Goal: Ask a question: Seek information or help from site administrators or community

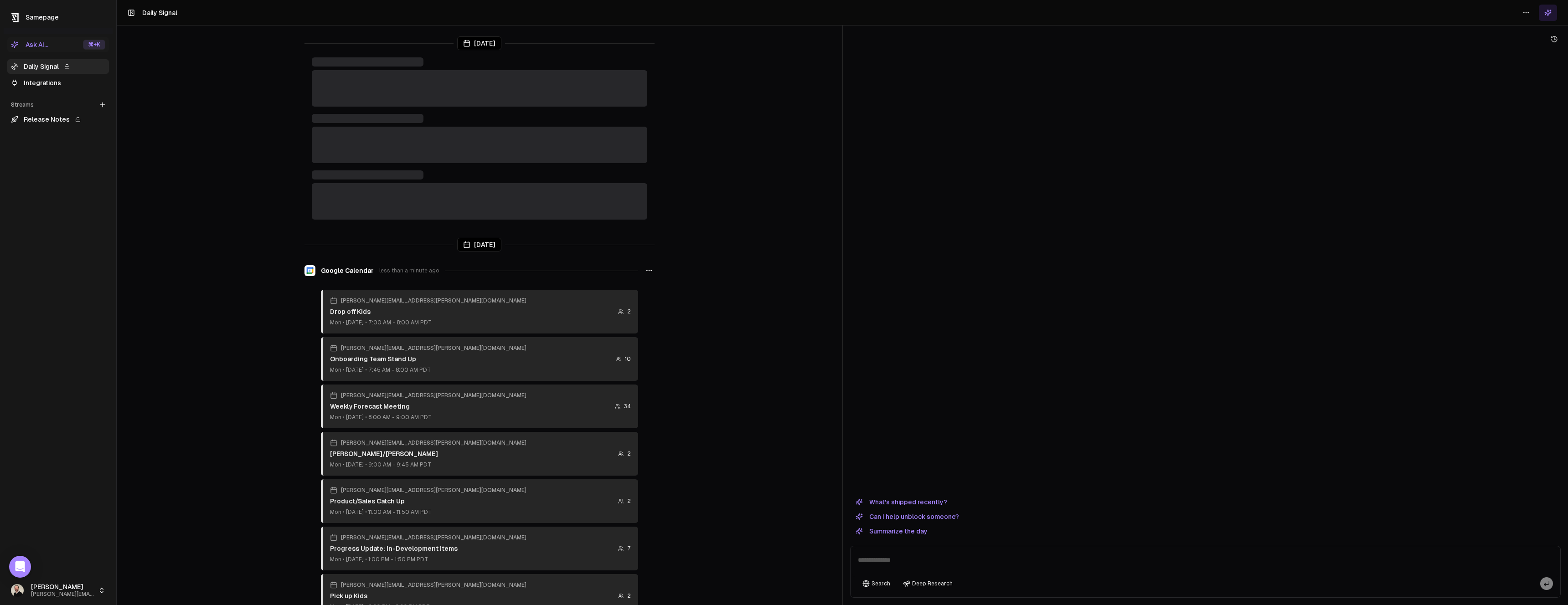
click at [43, 45] on div "Ask AI..." at bounding box center [29, 44] width 37 height 9
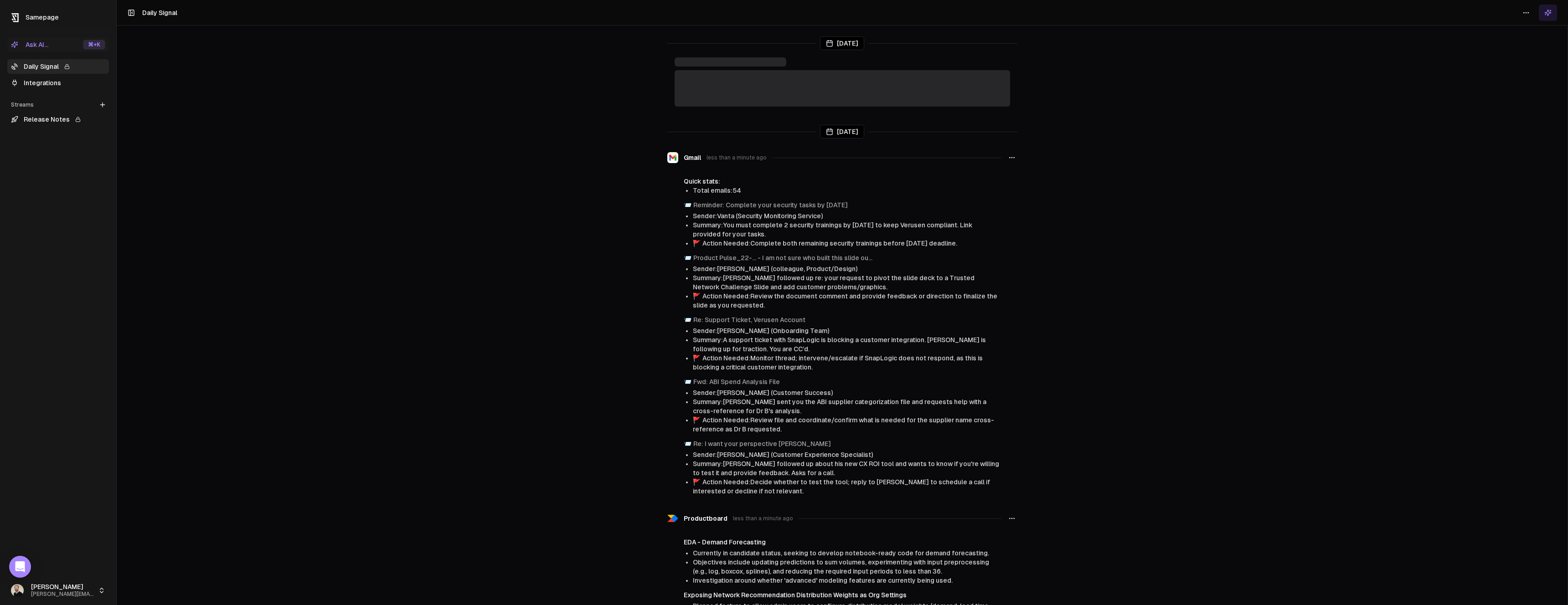
click at [24, 33] on div "Samepage Ask AI... ⌘ +K Daily Signal Integrations Streams Create Stream Release…" at bounding box center [57, 302] width 109 height 605
click at [36, 44] on div "Ask AI..." at bounding box center [29, 44] width 37 height 9
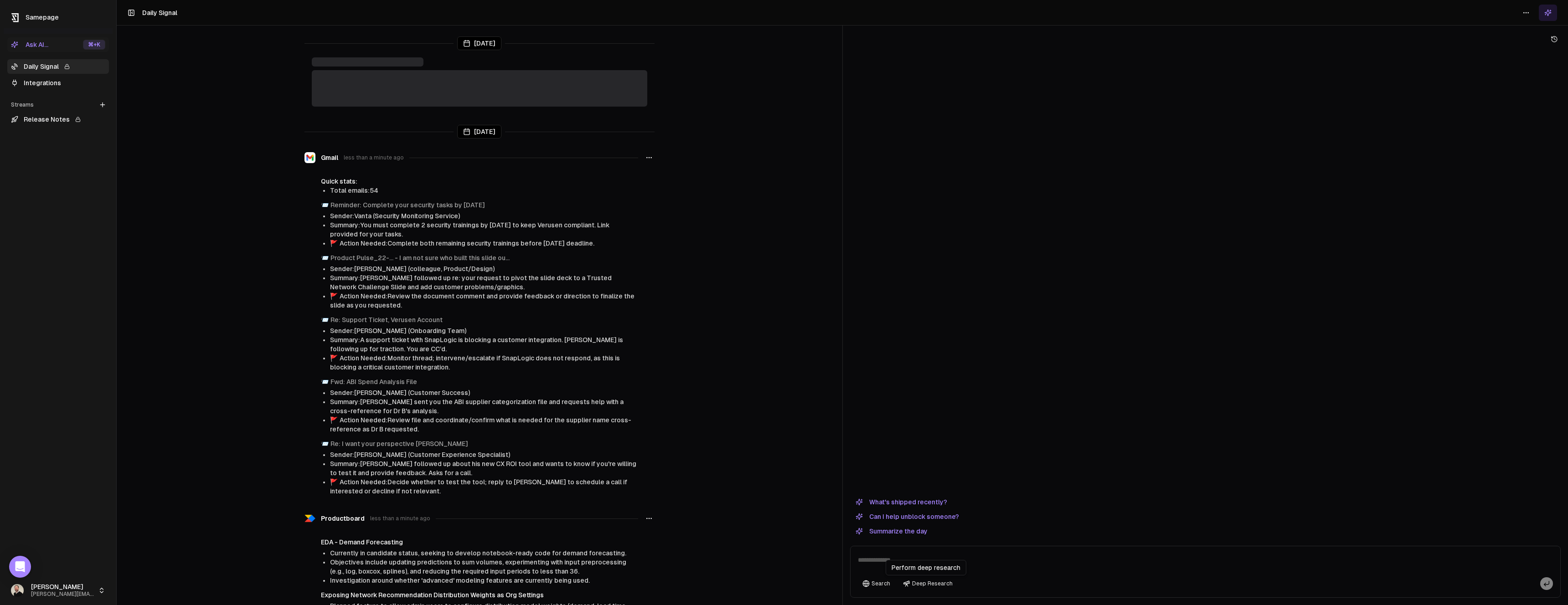
click at [936, 564] on div "Perform deep research Perform deep research" at bounding box center [926, 567] width 80 height 16
click at [932, 502] on button "What's shipped recently?" at bounding box center [901, 502] width 103 height 11
click at [985, 551] on textarea at bounding box center [1205, 562] width 707 height 29
click at [1546, 583] on rect at bounding box center [1546, 583] width 5 height 5
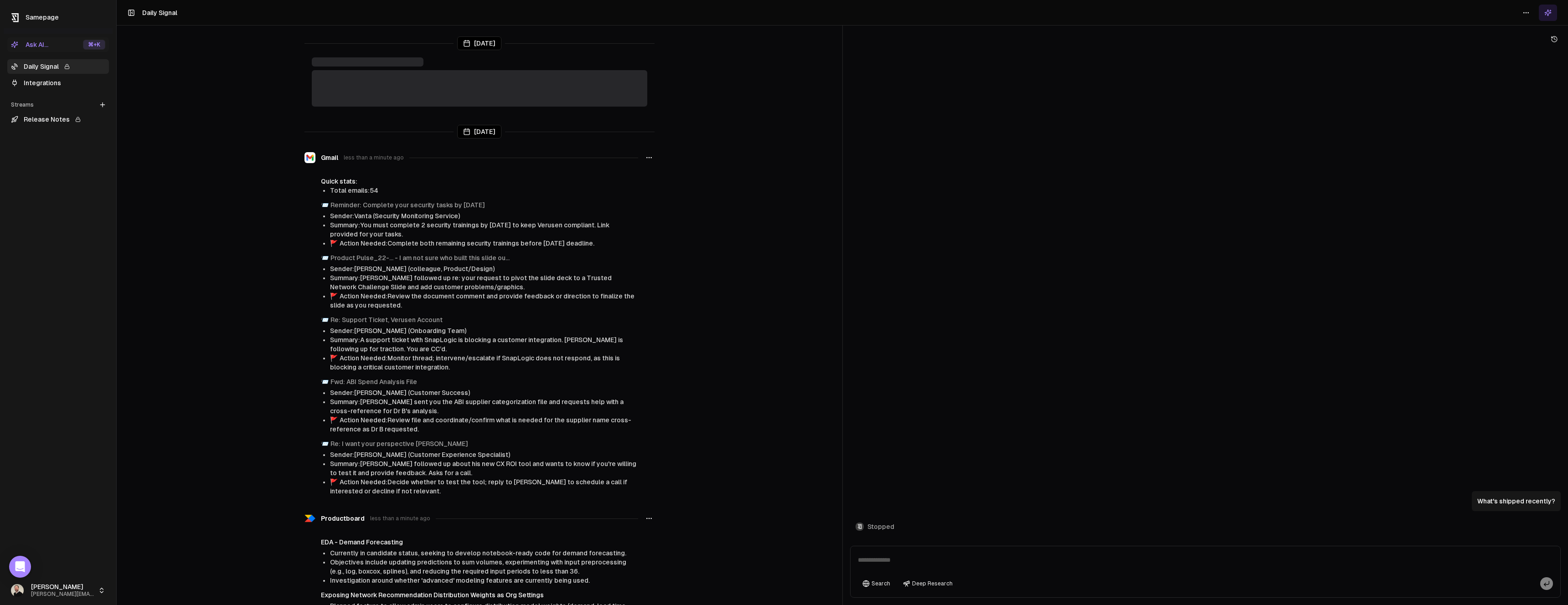
click at [939, 562] on textarea at bounding box center [1205, 562] width 707 height 29
paste textarea "**********"
type textarea "**********"
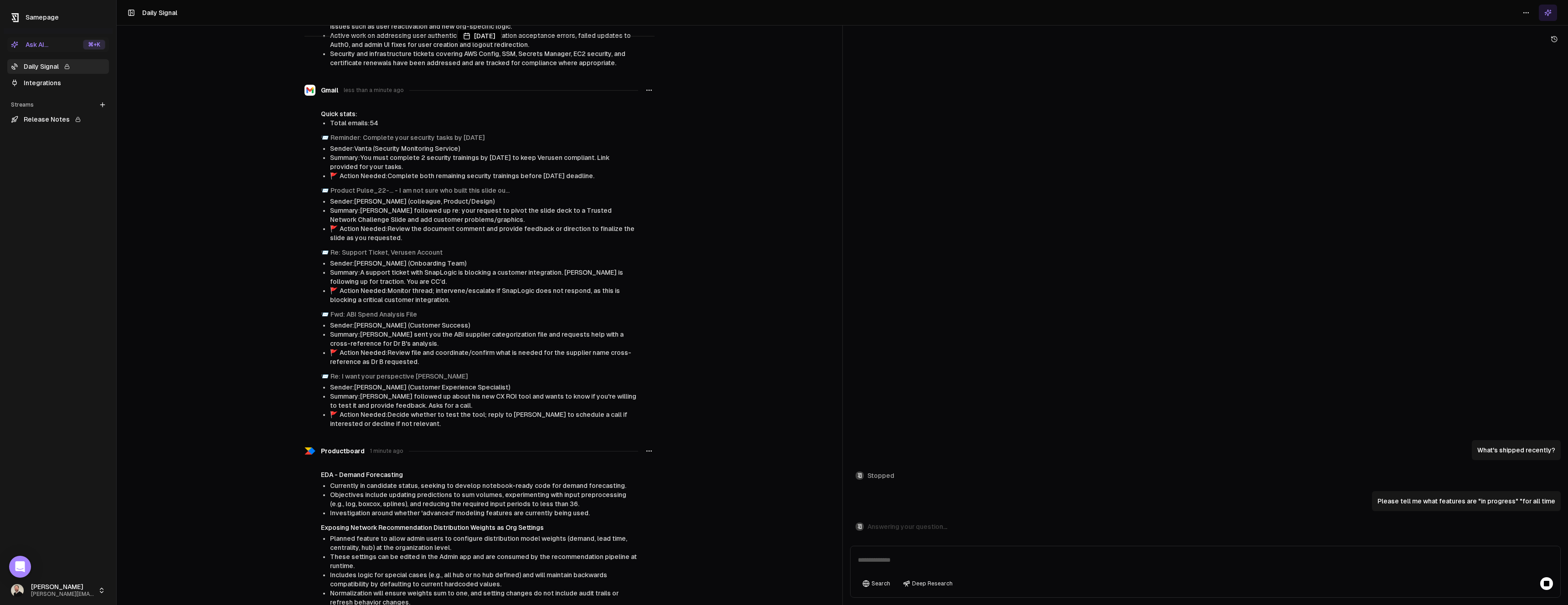
scroll to position [353, 0]
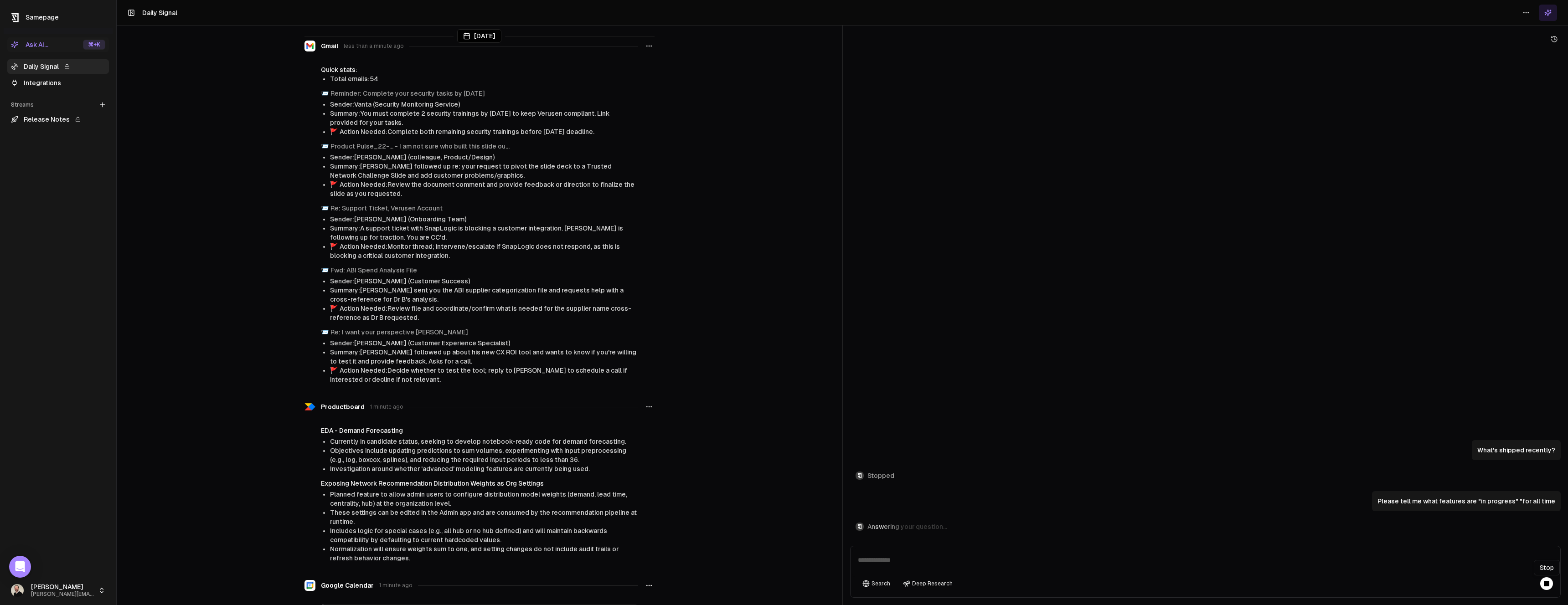
click at [1543, 587] on button at bounding box center [1546, 583] width 13 height 13
click at [1538, 15] on div at bounding box center [1536, 13] width 40 height 16
click at [1553, 15] on button at bounding box center [1547, 13] width 18 height 16
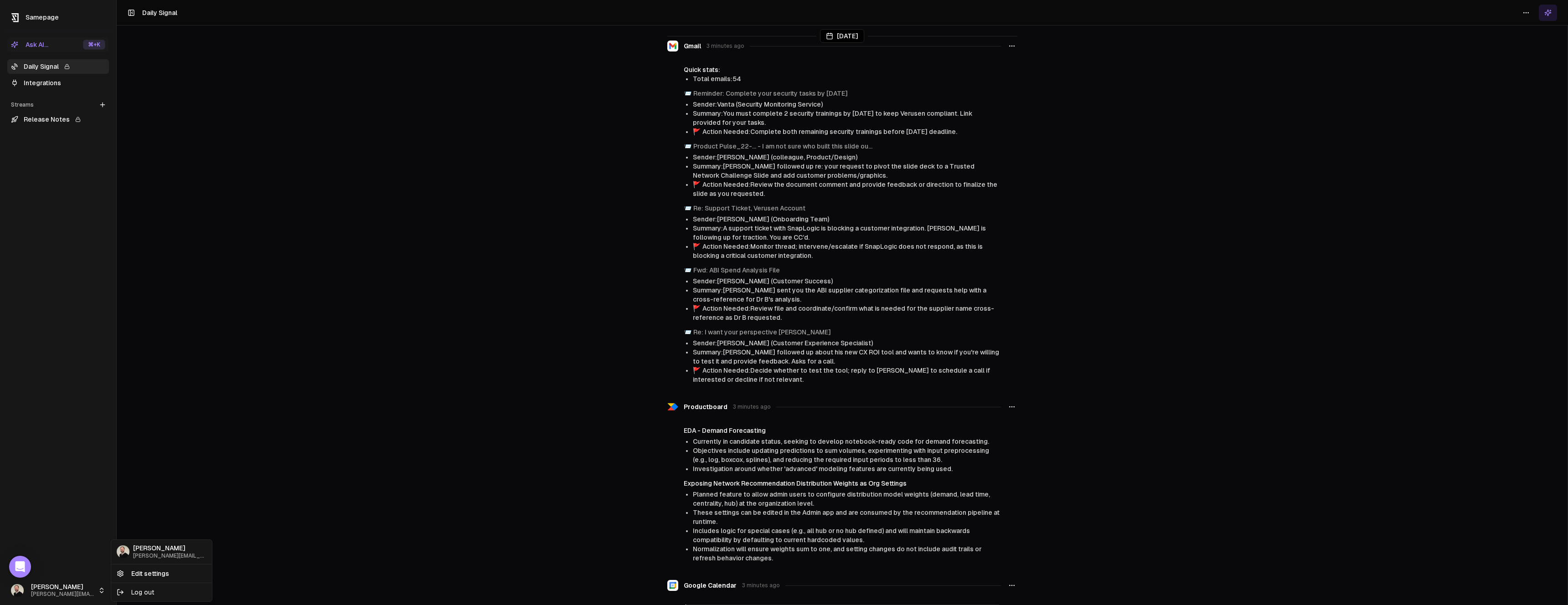
click at [18, 592] on html "Samepage Ask AI... ⌘ +K Daily Signal Integrations Streams Create Stream Release…" at bounding box center [784, 302] width 1568 height 605
click at [135, 588] on div "Log out" at bounding box center [162, 592] width 97 height 15
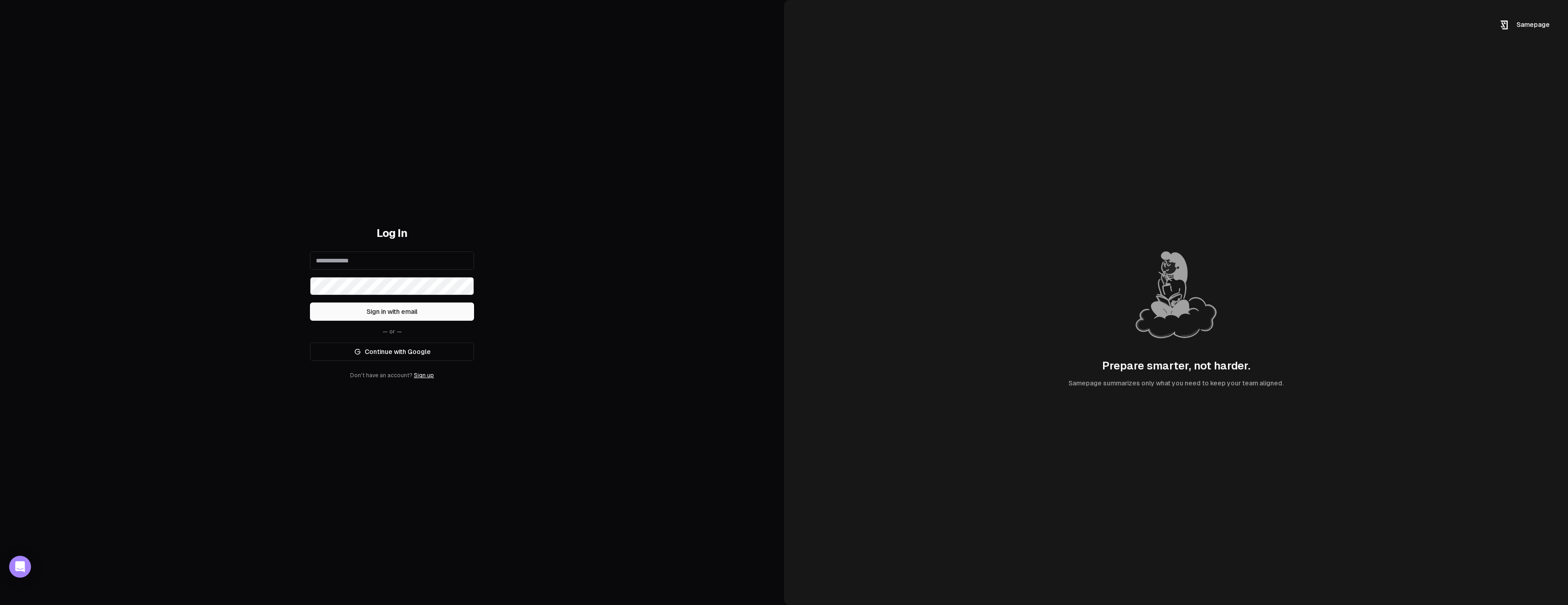
click at [368, 354] on link "Continue with Google" at bounding box center [391, 352] width 164 height 18
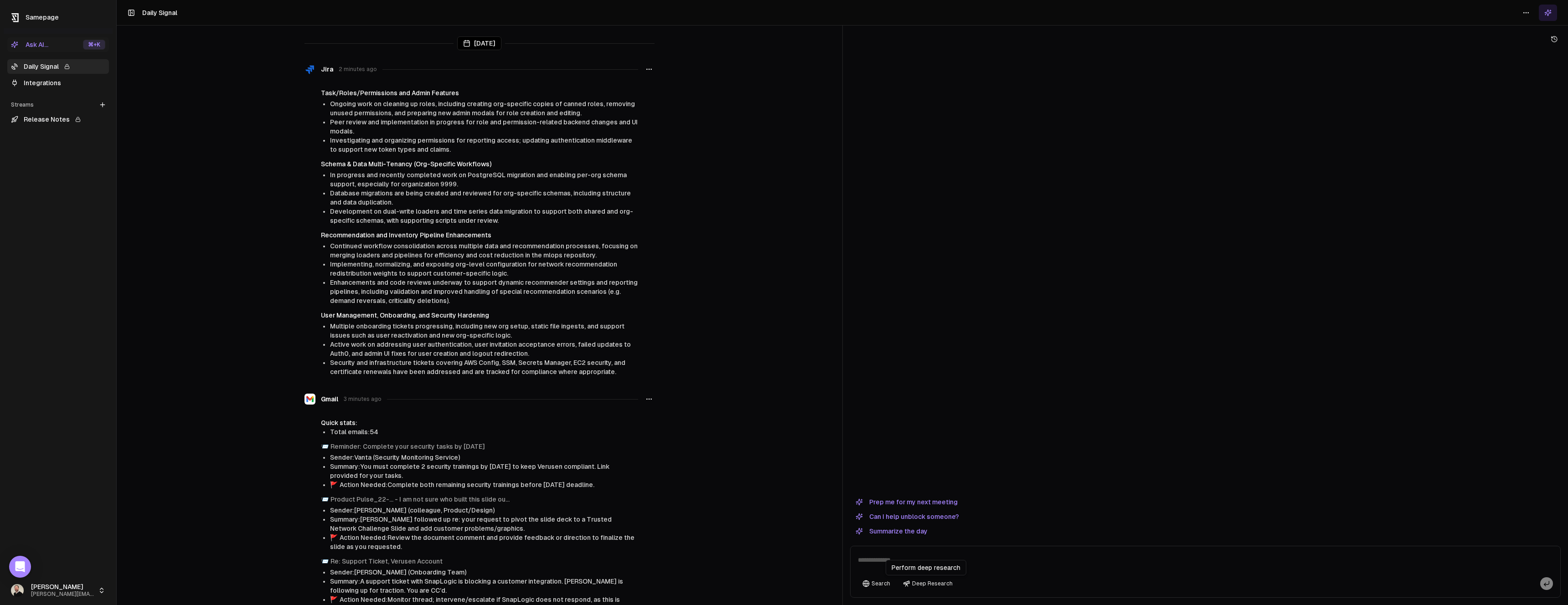
click at [916, 560] on div "Perform deep research Perform deep research" at bounding box center [926, 567] width 80 height 16
click at [916, 559] on textarea at bounding box center [1205, 562] width 707 height 29
paste textarea "**********"
type textarea "**********"
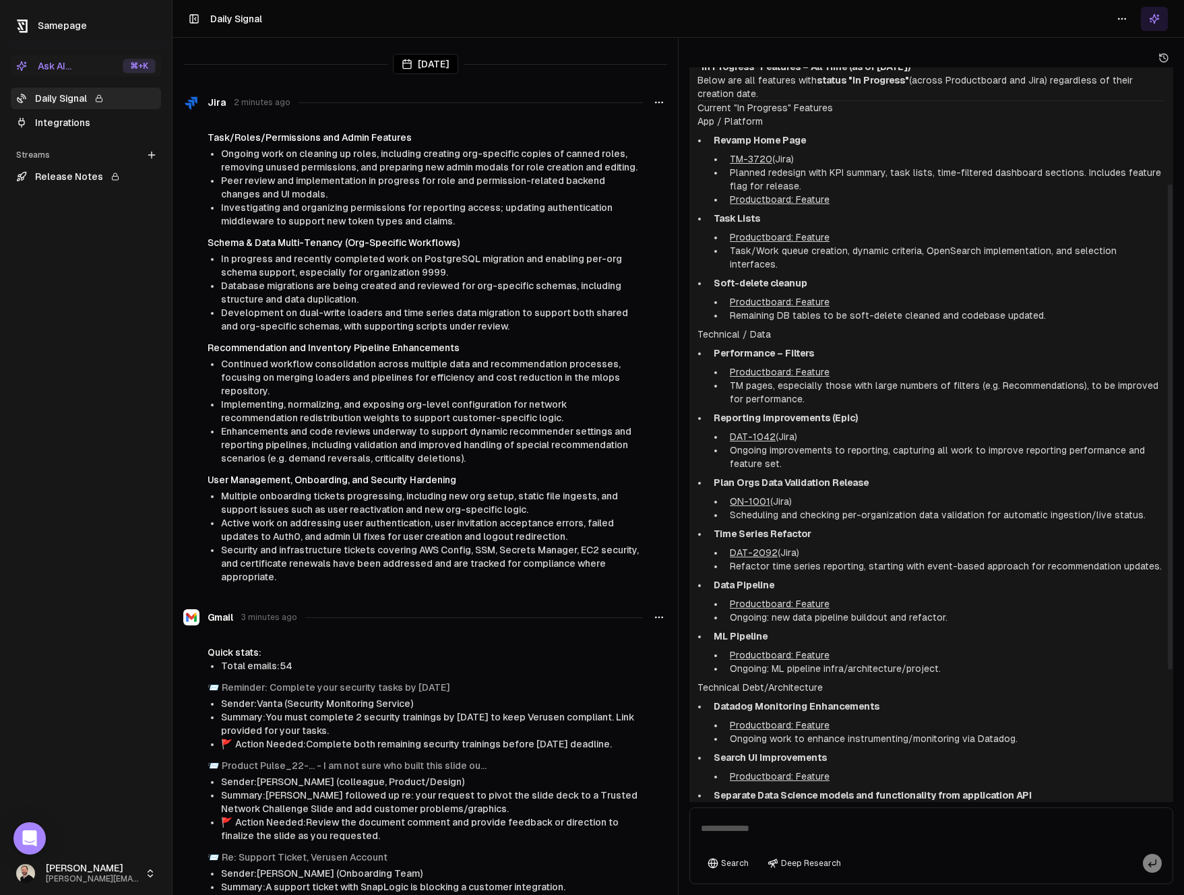
scroll to position [36, 0]
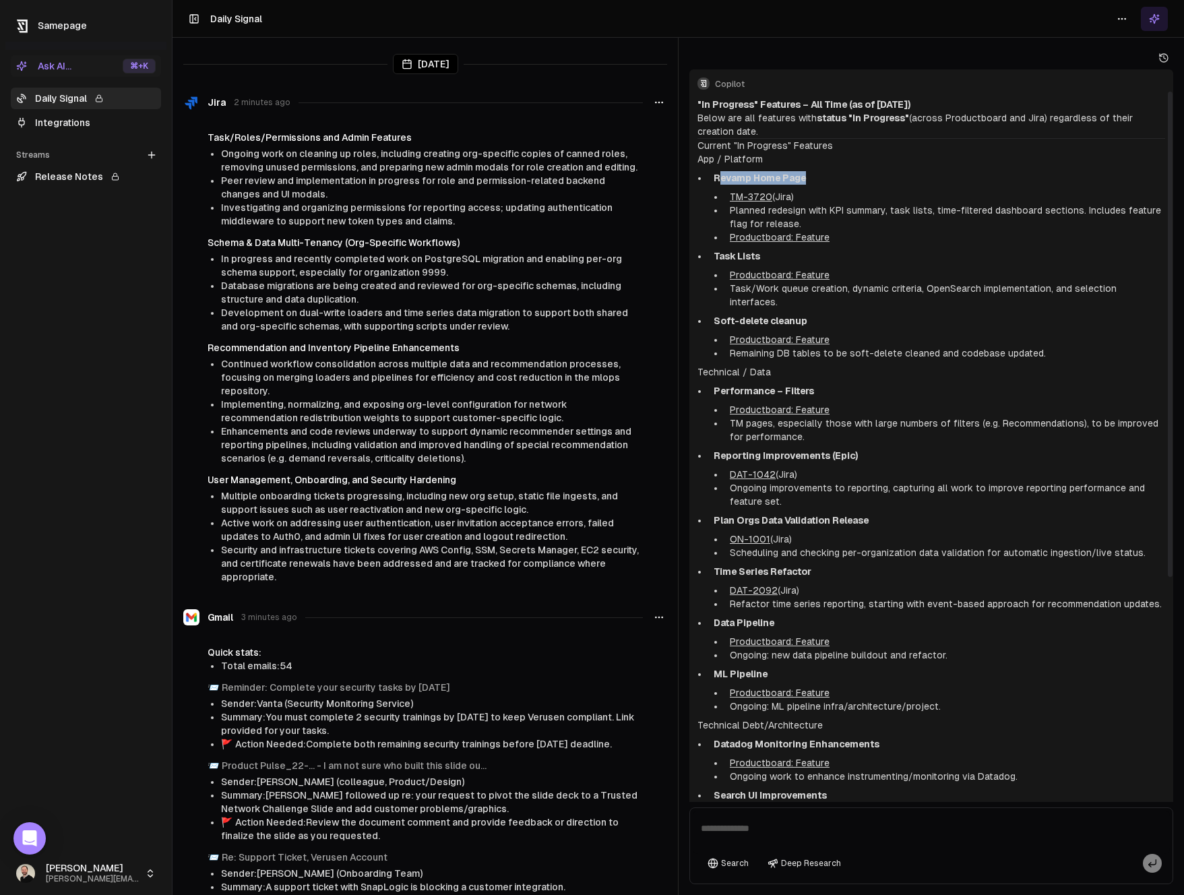
drag, startPoint x: 721, startPoint y: 179, endPoint x: 824, endPoint y: 178, distance: 103.1
click at [824, 178] on p "Revamp Home Page" at bounding box center [940, 177] width 452 height 13
drag, startPoint x: 719, startPoint y: 250, endPoint x: 743, endPoint y: 278, distance: 37.3
click at [755, 256] on strong "Task Lists" at bounding box center [737, 256] width 47 height 11
drag, startPoint x: 743, startPoint y: 305, endPoint x: 784, endPoint y: 309, distance: 41.3
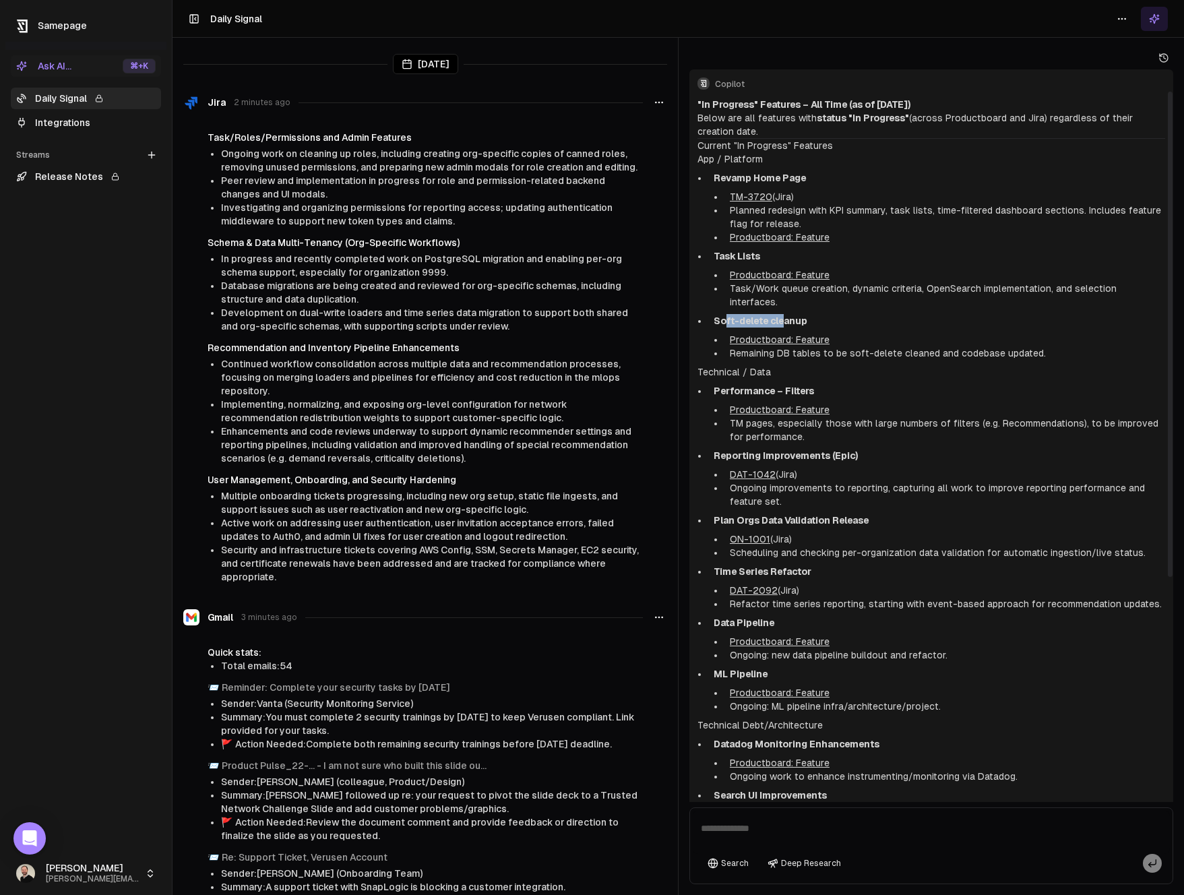
click at [784, 315] on strong "Soft-delete cleanup" at bounding box center [761, 320] width 94 height 11
drag, startPoint x: 716, startPoint y: 377, endPoint x: 827, endPoint y: 383, distance: 111.4
click at [827, 384] on p "Performance – Filters" at bounding box center [940, 390] width 452 height 13
drag, startPoint x: 726, startPoint y: 443, endPoint x: 842, endPoint y: 449, distance: 116.1
click at [842, 449] on li "Reporting Improvements (Epic) DAT-1042 (Jira) Ongoing improvements to reporting…" at bounding box center [936, 478] width 457 height 59
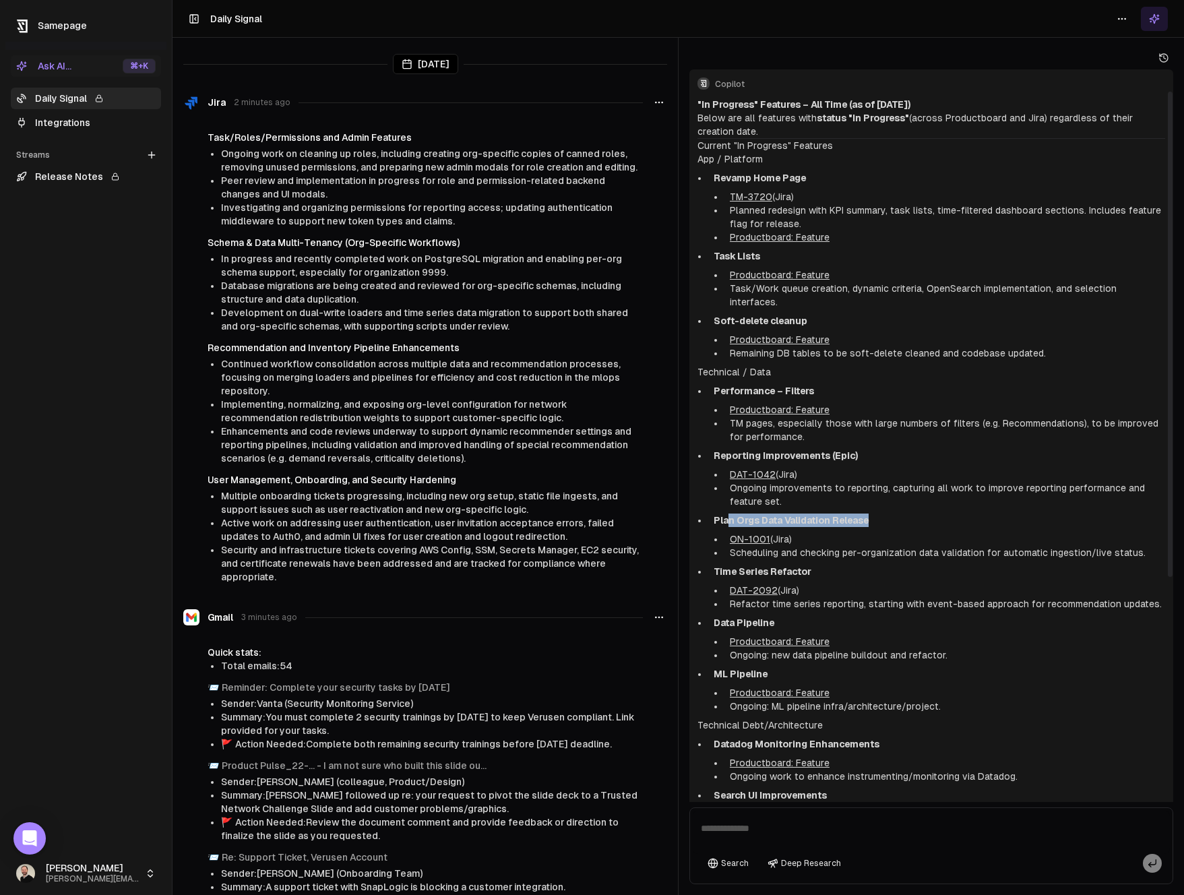
drag, startPoint x: 730, startPoint y: 506, endPoint x: 838, endPoint y: 516, distance: 109.0
click at [849, 517] on li "Plan Orgs Data Validation Release ON-1001 (Jira) Scheduling and checking per-or…" at bounding box center [936, 537] width 457 height 46
drag, startPoint x: 745, startPoint y: 555, endPoint x: 818, endPoint y: 567, distance: 73.1
click at [818, 567] on li "Time Series Refactor DAT-2092 (Jira) Refactor time series reporting, starting w…" at bounding box center [936, 588] width 457 height 46
drag, startPoint x: 729, startPoint y: 623, endPoint x: 780, endPoint y: 623, distance: 51.9
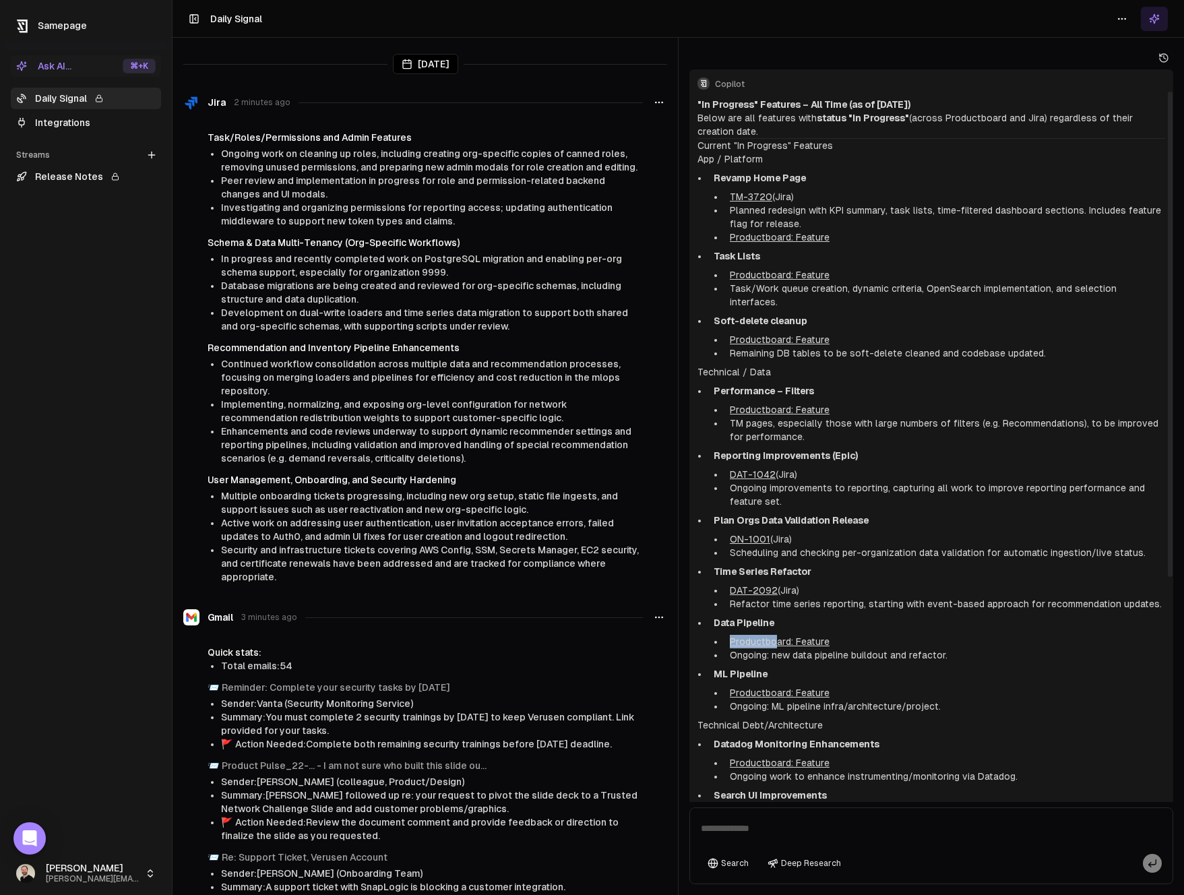
click at [783, 625] on li "Data Pipeline Productboard: Feature Ongoing: new data pipeline buildout and ref…" at bounding box center [936, 639] width 457 height 46
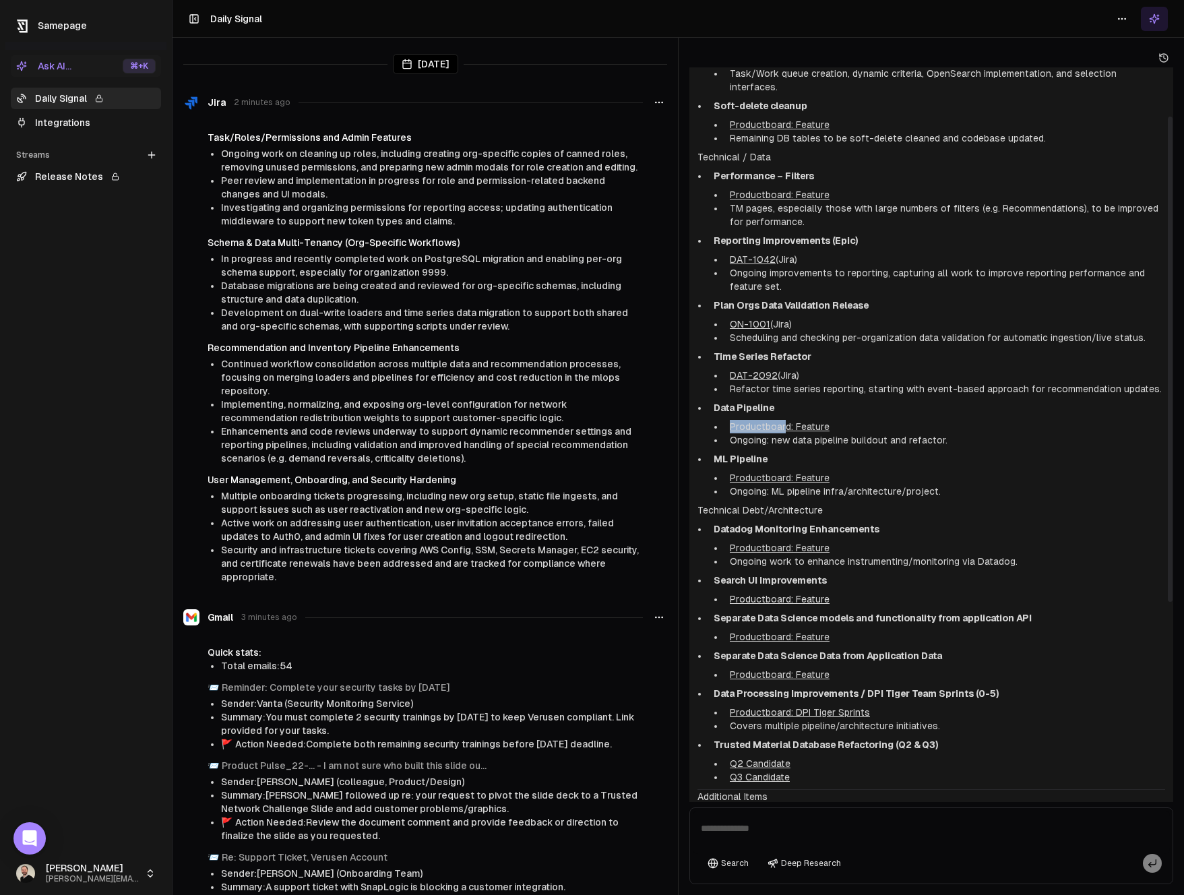
scroll to position [270, 0]
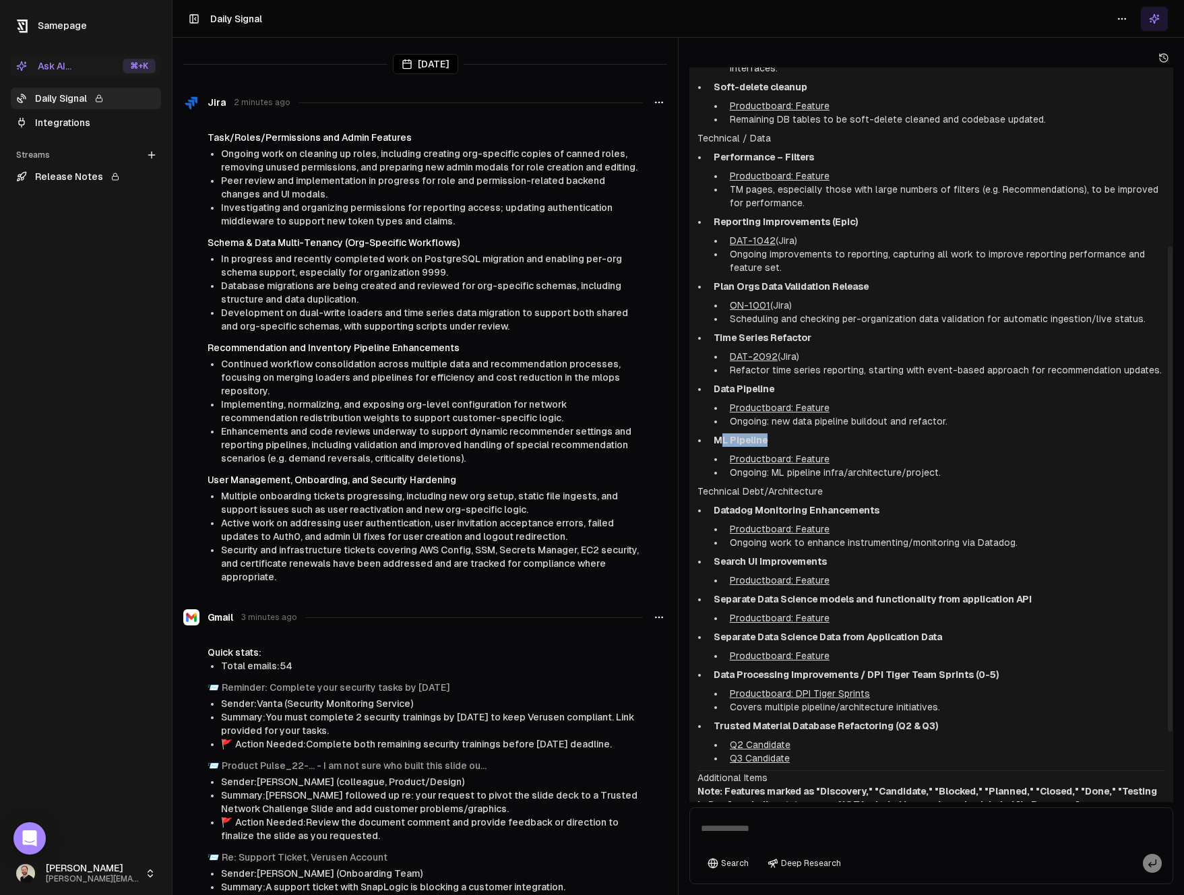
drag, startPoint x: 721, startPoint y: 432, endPoint x: 783, endPoint y: 435, distance: 62.1
click at [804, 433] on p "ML Pipeline" at bounding box center [940, 439] width 452 height 13
drag, startPoint x: 733, startPoint y: 495, endPoint x: 902, endPoint y: 503, distance: 169.3
click at [902, 503] on p "Datadog Monitoring Enhancements" at bounding box center [940, 509] width 452 height 13
drag, startPoint x: 720, startPoint y: 549, endPoint x: 824, endPoint y: 575, distance: 107.7
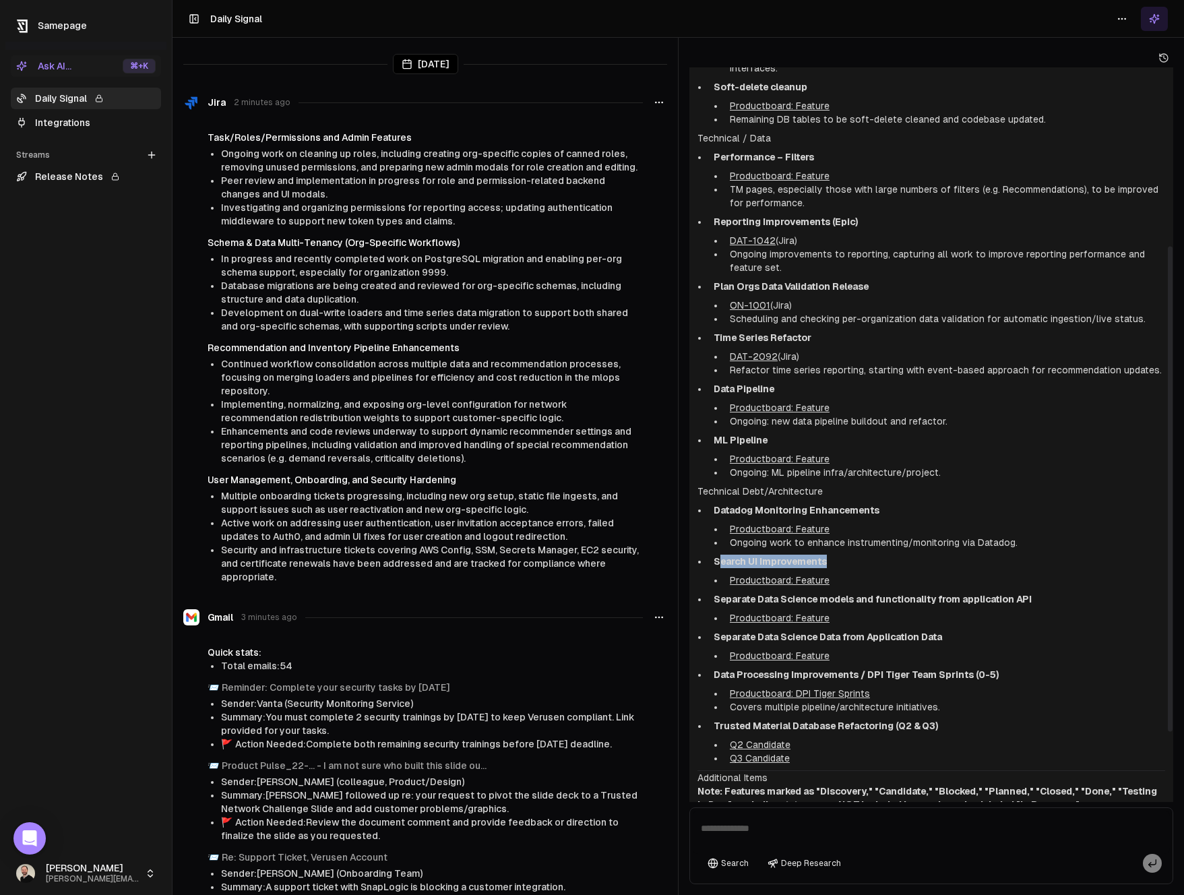
click at [881, 555] on p "Search UI Improvements" at bounding box center [940, 561] width 452 height 13
drag, startPoint x: 727, startPoint y: 585, endPoint x: 1076, endPoint y: 583, distance: 348.5
click at [1076, 592] on p "Separate Data Science models and functionality from application API" at bounding box center [940, 598] width 452 height 13
click at [971, 594] on strong "Separate Data Science models and functionality from application API" at bounding box center [873, 599] width 318 height 11
drag, startPoint x: 924, startPoint y: 588, endPoint x: 728, endPoint y: 583, distance: 196.2
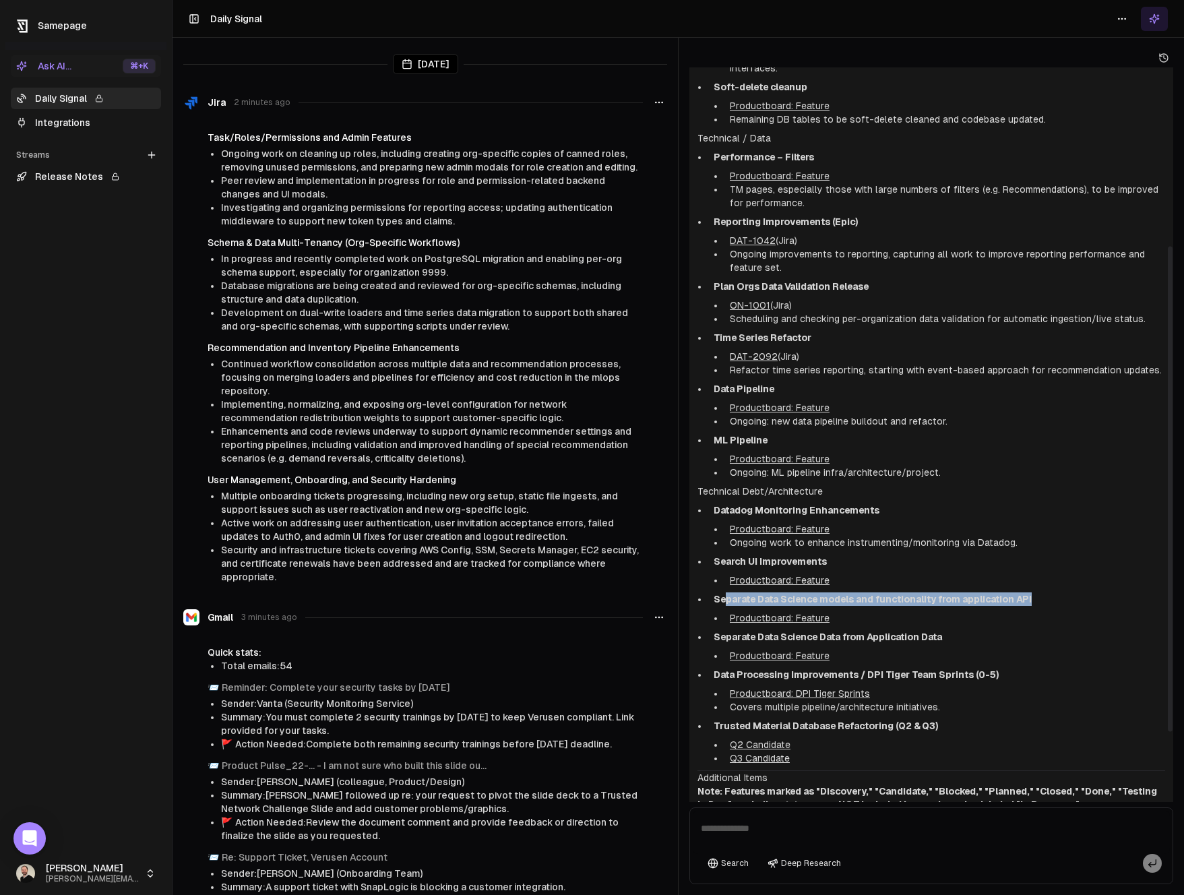
click at [728, 592] on p "Separate Data Science models and functionality from application API" at bounding box center [940, 598] width 452 height 13
drag, startPoint x: 826, startPoint y: 625, endPoint x: 949, endPoint y: 624, distance: 122.7
click at [949, 630] on p "Separate Data Science Data from Application Data" at bounding box center [940, 636] width 452 height 13
click at [877, 632] on strong "Separate Data Science Data from Application Data" at bounding box center [828, 637] width 228 height 11
drag, startPoint x: 963, startPoint y: 623, endPoint x: 712, endPoint y: 625, distance: 251.4
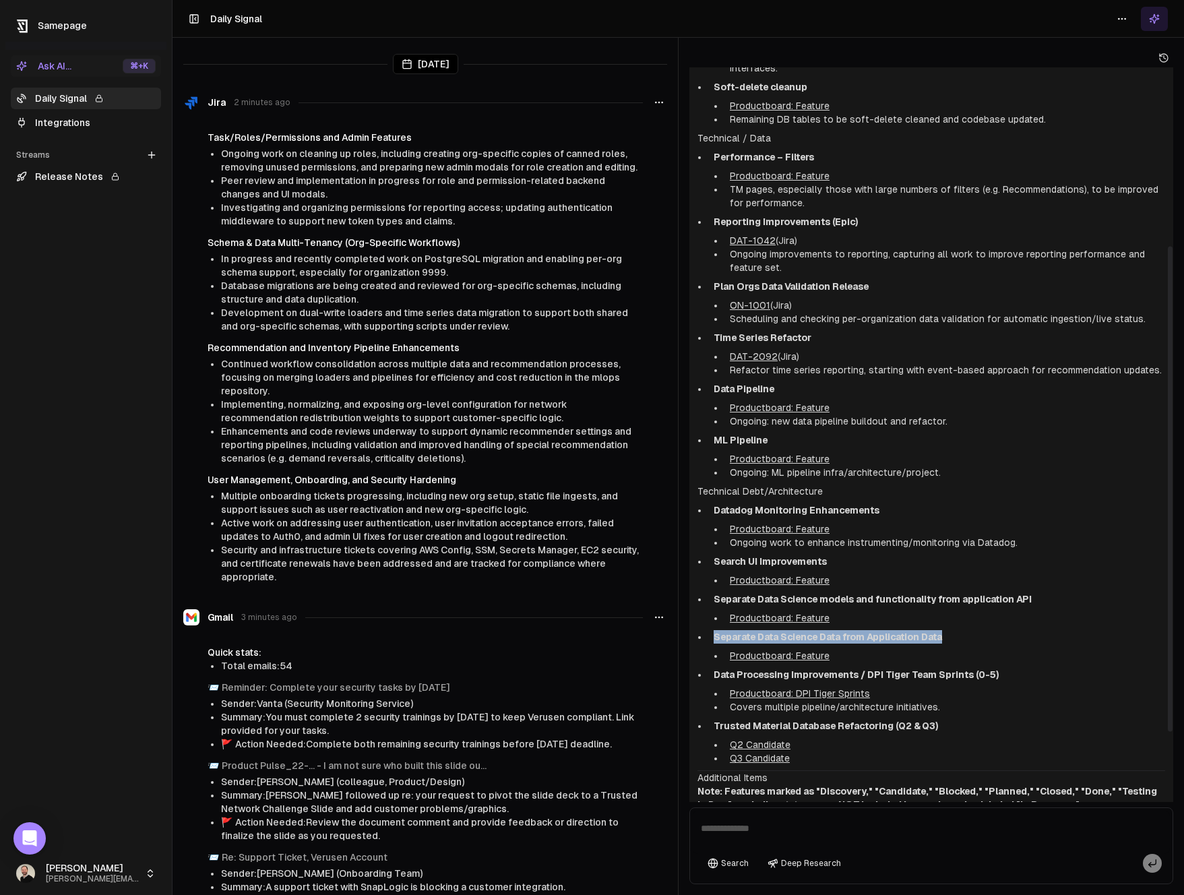
click at [712, 630] on li "Separate Data Science Data from Application Data Productboard: Feature" at bounding box center [936, 646] width 457 height 32
copy strong "Separate Data Science Data from Application Data"
click at [770, 650] on link "Productboard: Feature" at bounding box center [780, 655] width 100 height 11
drag, startPoint x: 882, startPoint y: 496, endPoint x: 710, endPoint y: 495, distance: 171.2
click at [710, 503] on li "Datadog Monitoring Enhancements Productboard: Feature Ongoing work to enhance i…" at bounding box center [936, 526] width 457 height 46
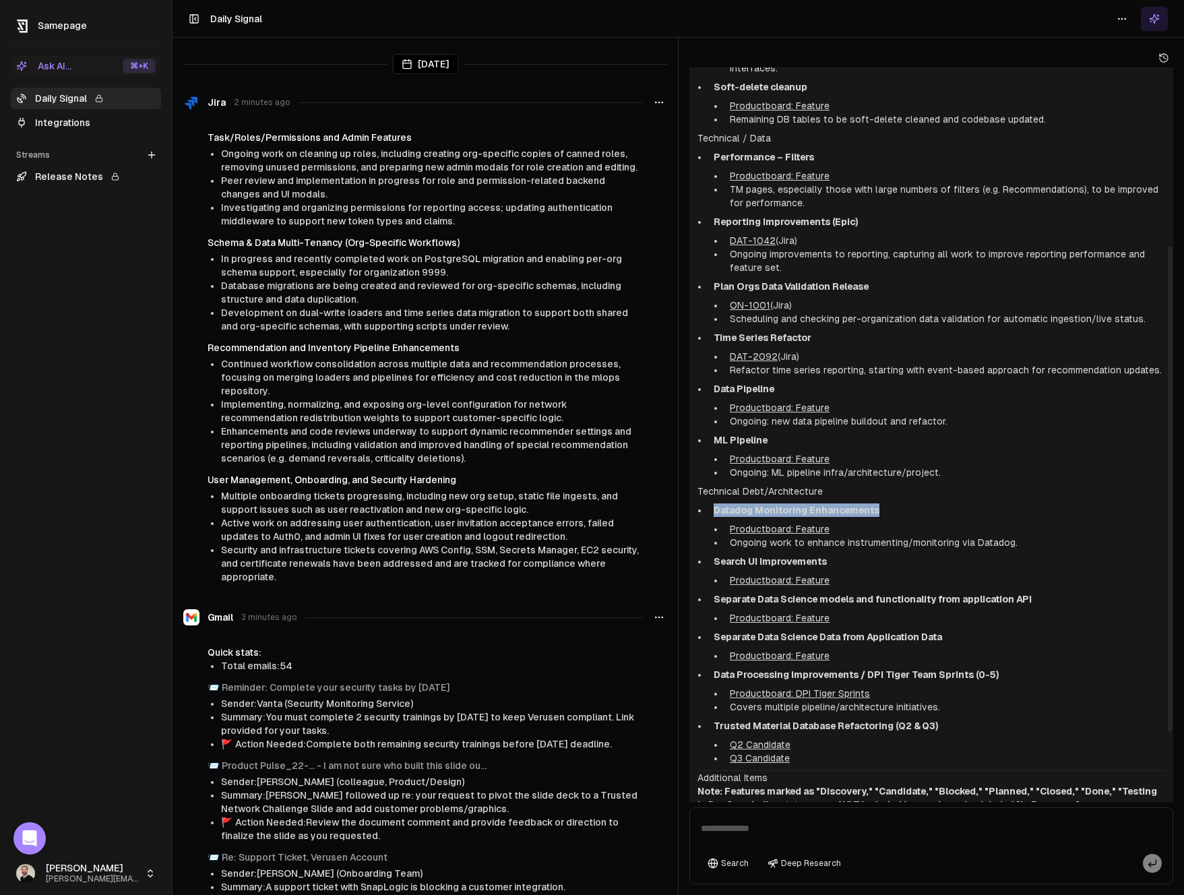
copy strong "Datadog Monitoring Enhancements"
click at [800, 832] on div "Perform deep research Perform deep research" at bounding box center [802, 839] width 119 height 23
click at [877, 826] on textarea at bounding box center [931, 832] width 477 height 43
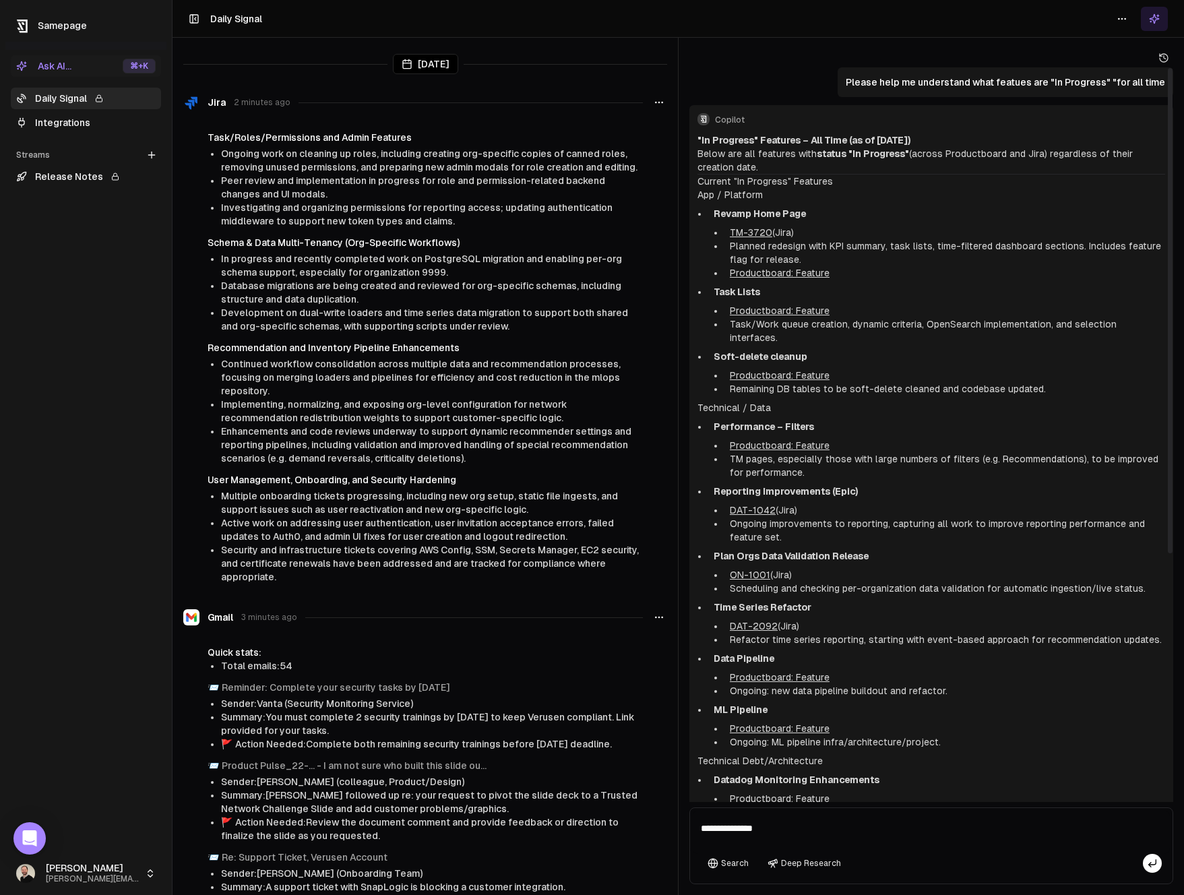
drag, startPoint x: 697, startPoint y: 141, endPoint x: 965, endPoint y: 136, distance: 268.3
click at [965, 136] on p ""In Progress" Features – All Time (as of August 18, 2025)" at bounding box center [932, 139] width 468 height 13
click at [832, 840] on textarea "**********" at bounding box center [931, 832] width 477 height 43
type textarea "**********"
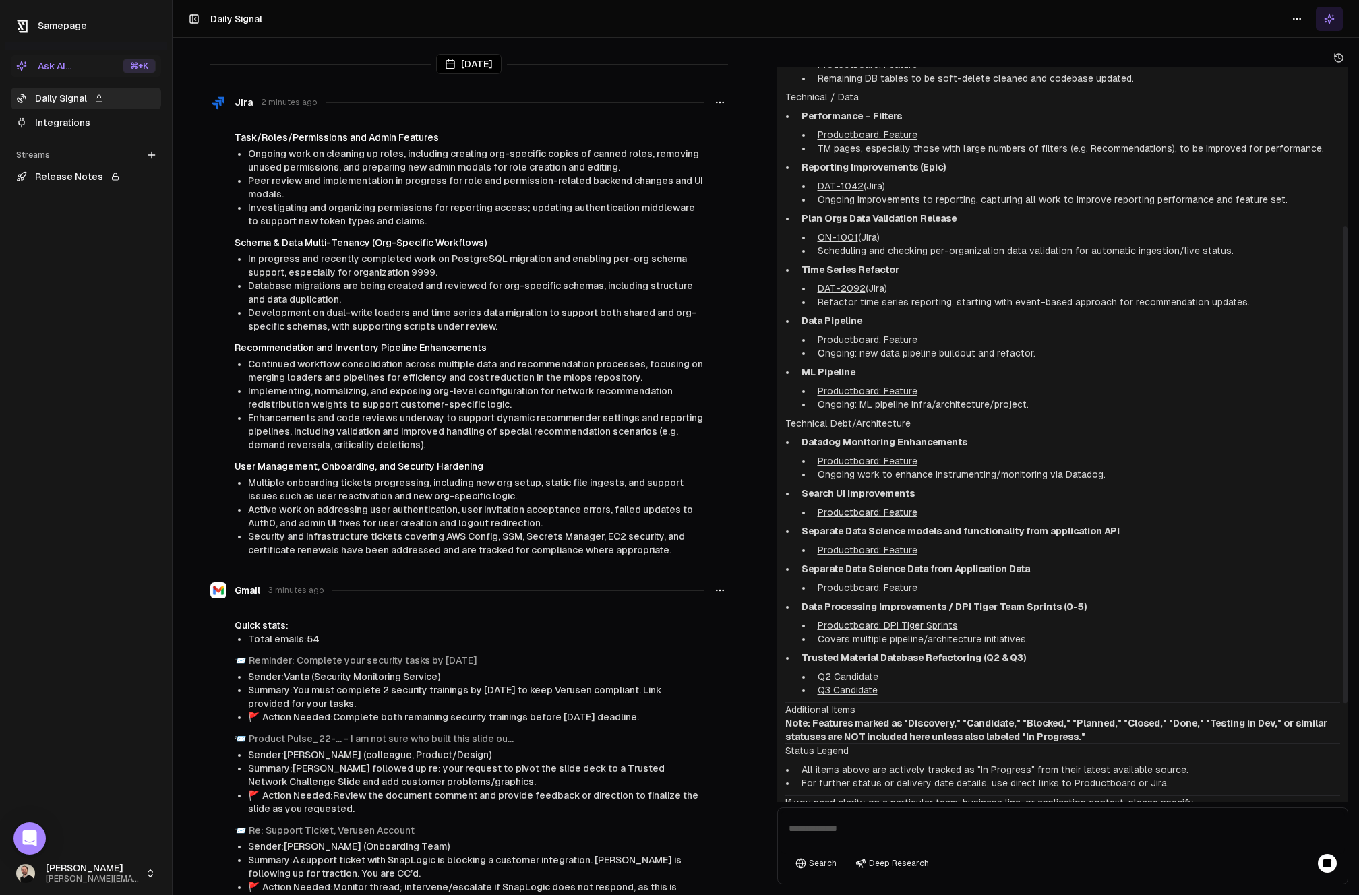
scroll to position [49, 0]
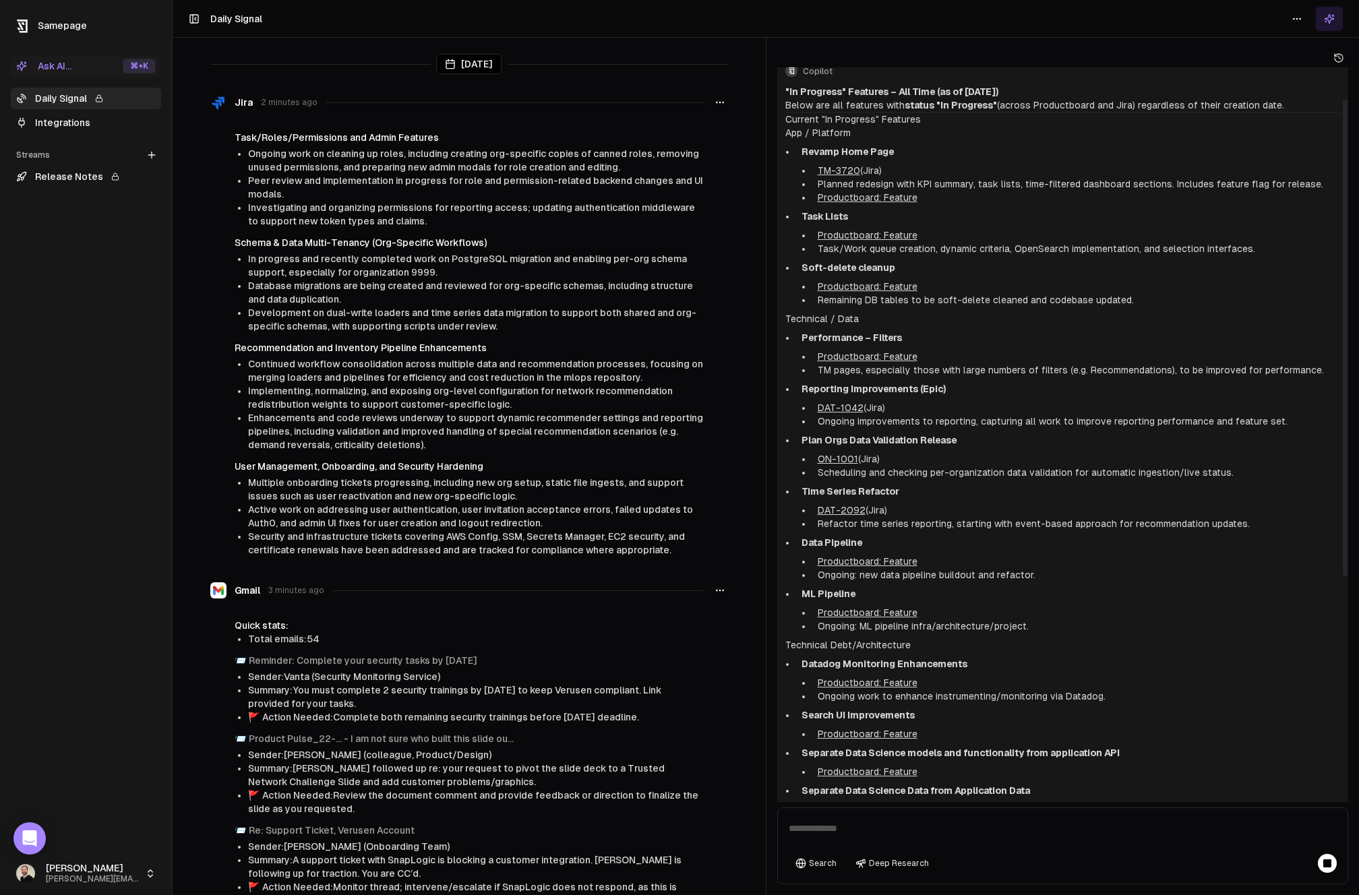
drag, startPoint x: 785, startPoint y: 90, endPoint x: 1024, endPoint y: 456, distance: 437.3
click at [1024, 456] on div ""In Progress" Features – All Time (as of August 18, 2025) Below are all feature…" at bounding box center [1062, 558] width 555 height 946
click at [1006, 431] on ul "Performance – Filters Productboard: Feature TM pages, especially those with lar…" at bounding box center [1062, 482] width 555 height 302
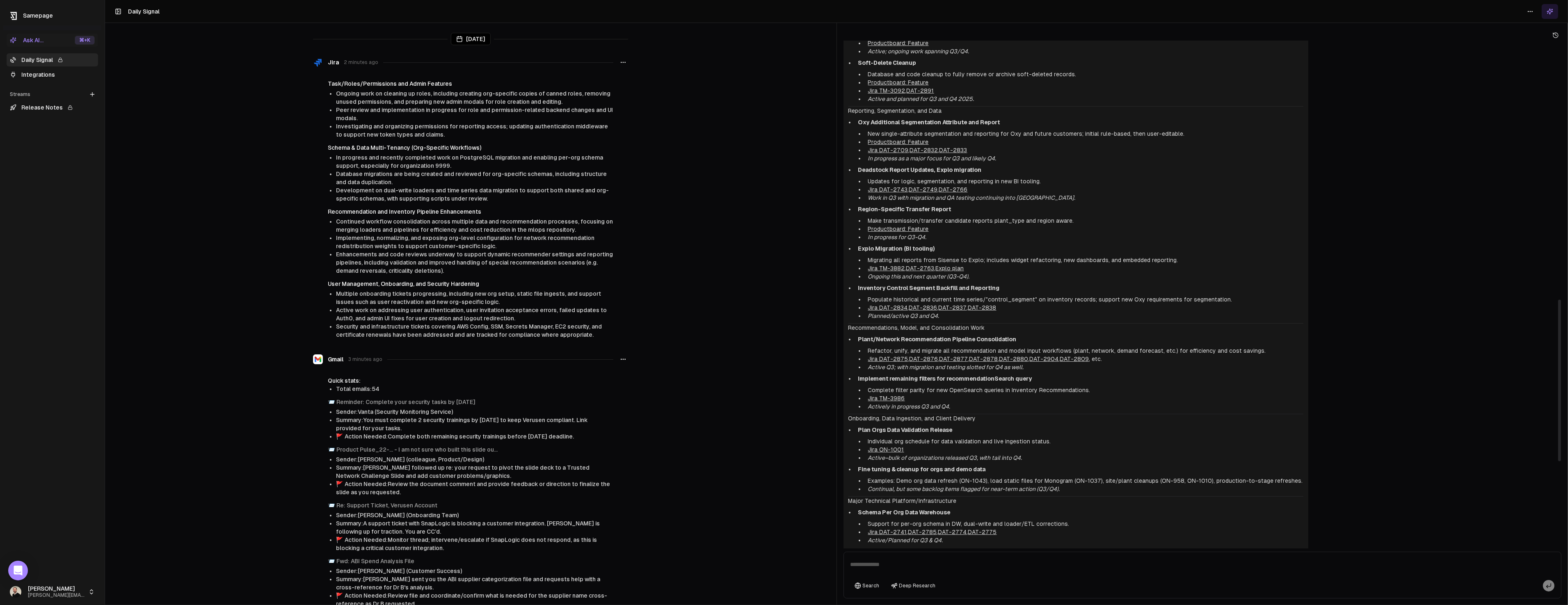
scroll to position [813, 0]
drag, startPoint x: 855, startPoint y: 122, endPoint x: 955, endPoint y: 122, distance: 100.0
click at [955, 122] on li "Oxy Additional Segmentation Attribute and Report New single-attribute segmentat…" at bounding box center [1079, 139] width 449 height 44
drag, startPoint x: 873, startPoint y: 167, endPoint x: 956, endPoint y: 169, distance: 83.0
click at [956, 169] on strong "Deadstock Report Updates, Explo migration" at bounding box center [920, 169] width 124 height 7
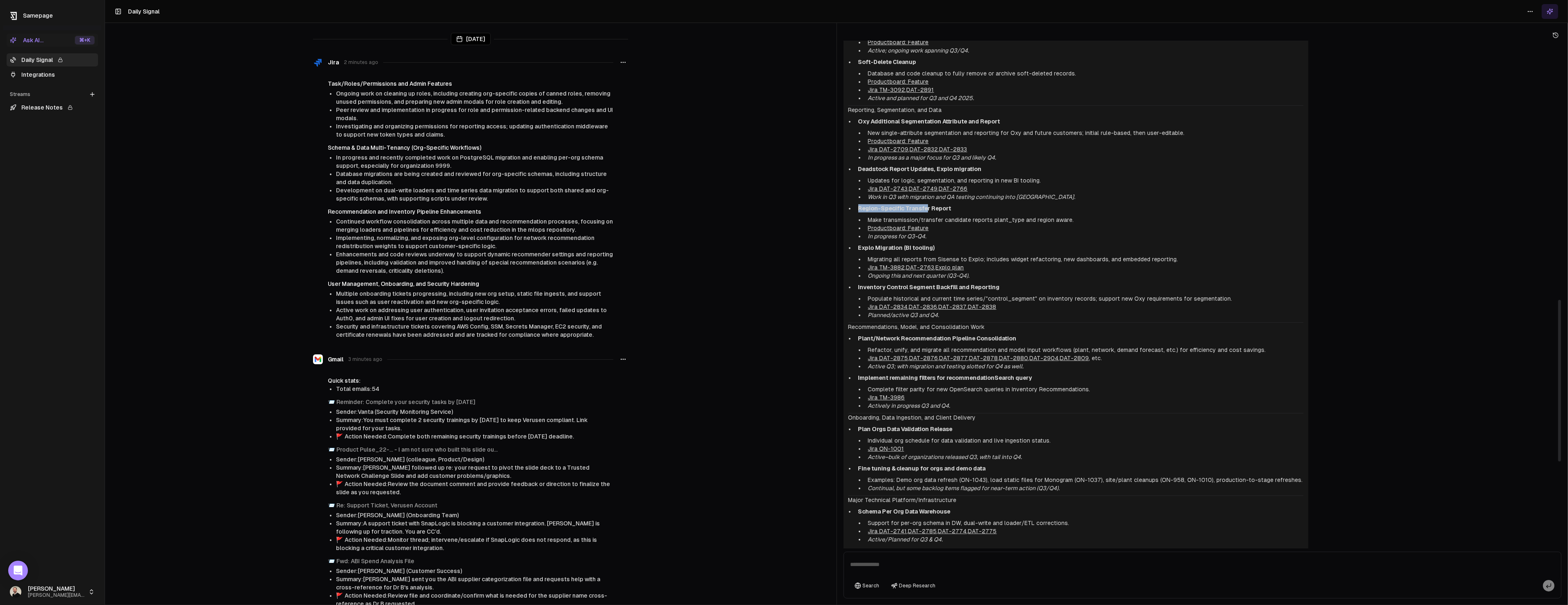
drag, startPoint x: 866, startPoint y: 204, endPoint x: 906, endPoint y: 205, distance: 40.0
click at [926, 205] on ul "Oxy Additional Segmentation Attribute and Report New single-attribute segmentat…" at bounding box center [1076, 219] width 455 height 202
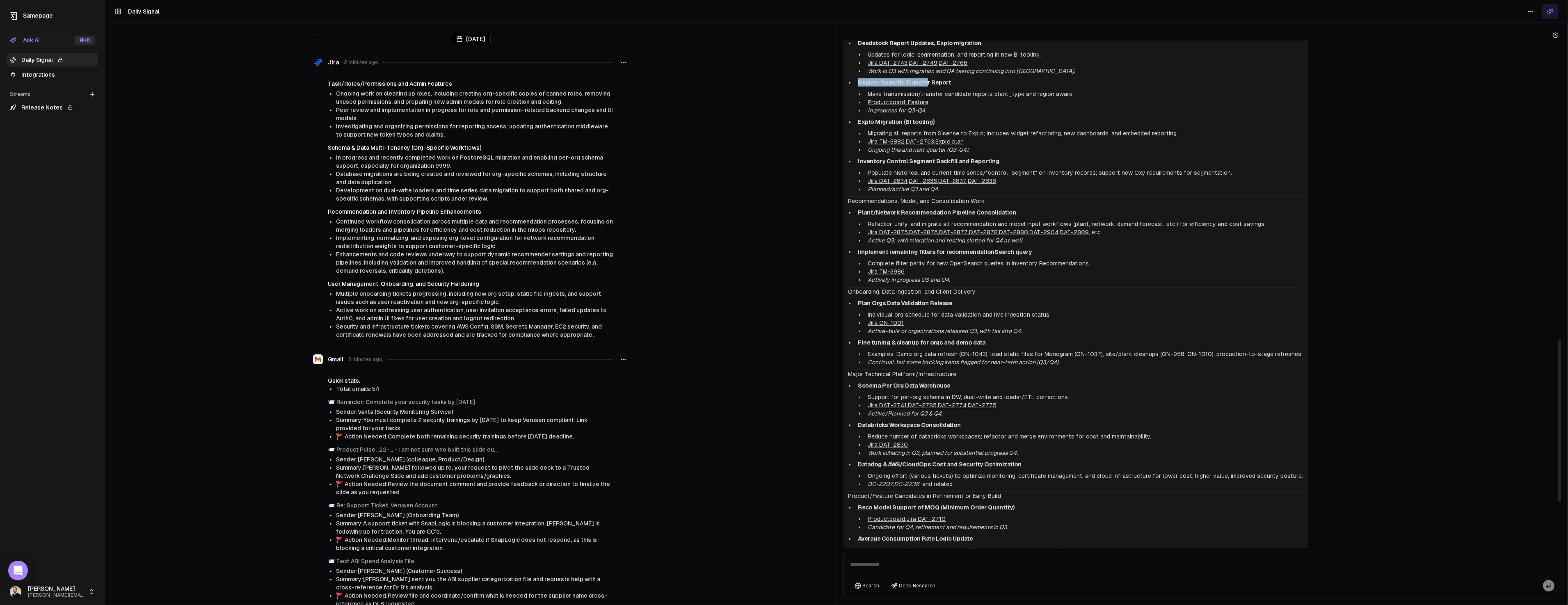
scroll to position [945, 0]
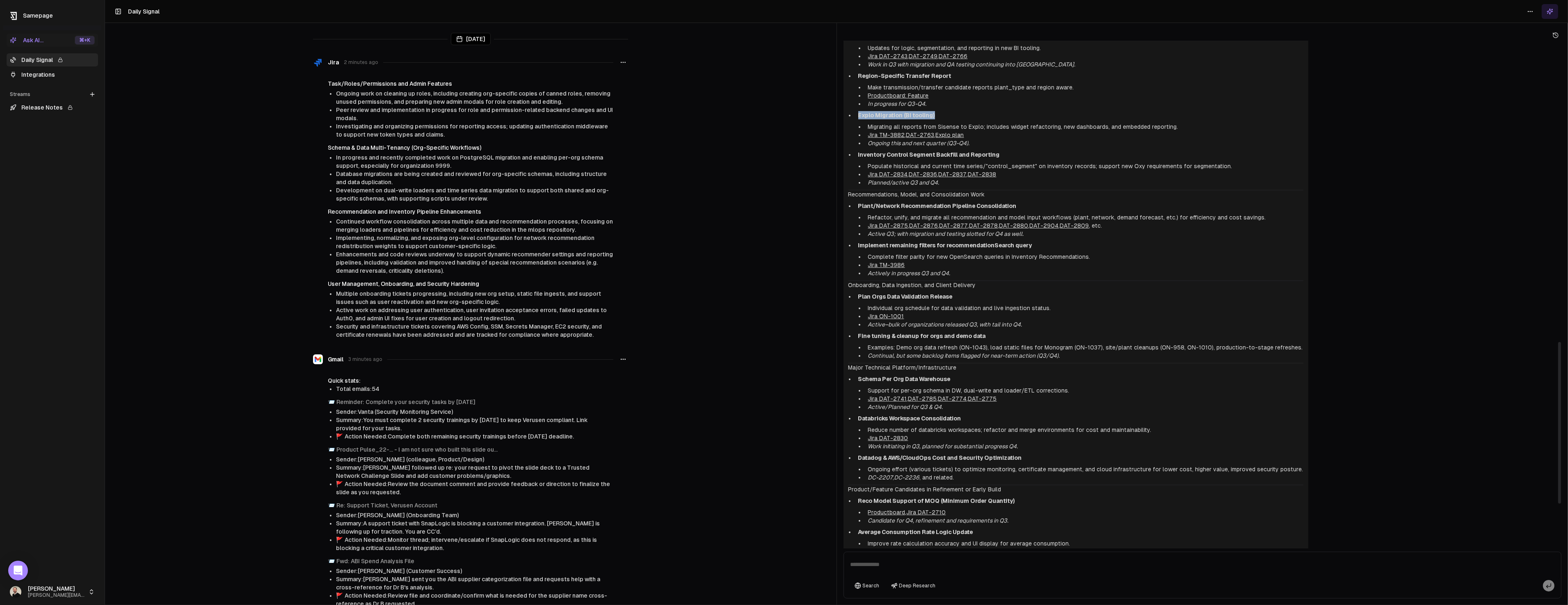
drag, startPoint x: 951, startPoint y: 116, endPoint x: 858, endPoint y: 114, distance: 93.0
click at [858, 114] on p "Explo Migration (BI tooling)" at bounding box center [1080, 115] width 445 height 8
copy strong "Explo Migration (BI tooling)"
drag, startPoint x: 861, startPoint y: 298, endPoint x: 964, endPoint y: 299, distance: 103.0
click at [964, 299] on p "Plan Orgs Data Validation Release" at bounding box center [1080, 296] width 445 height 8
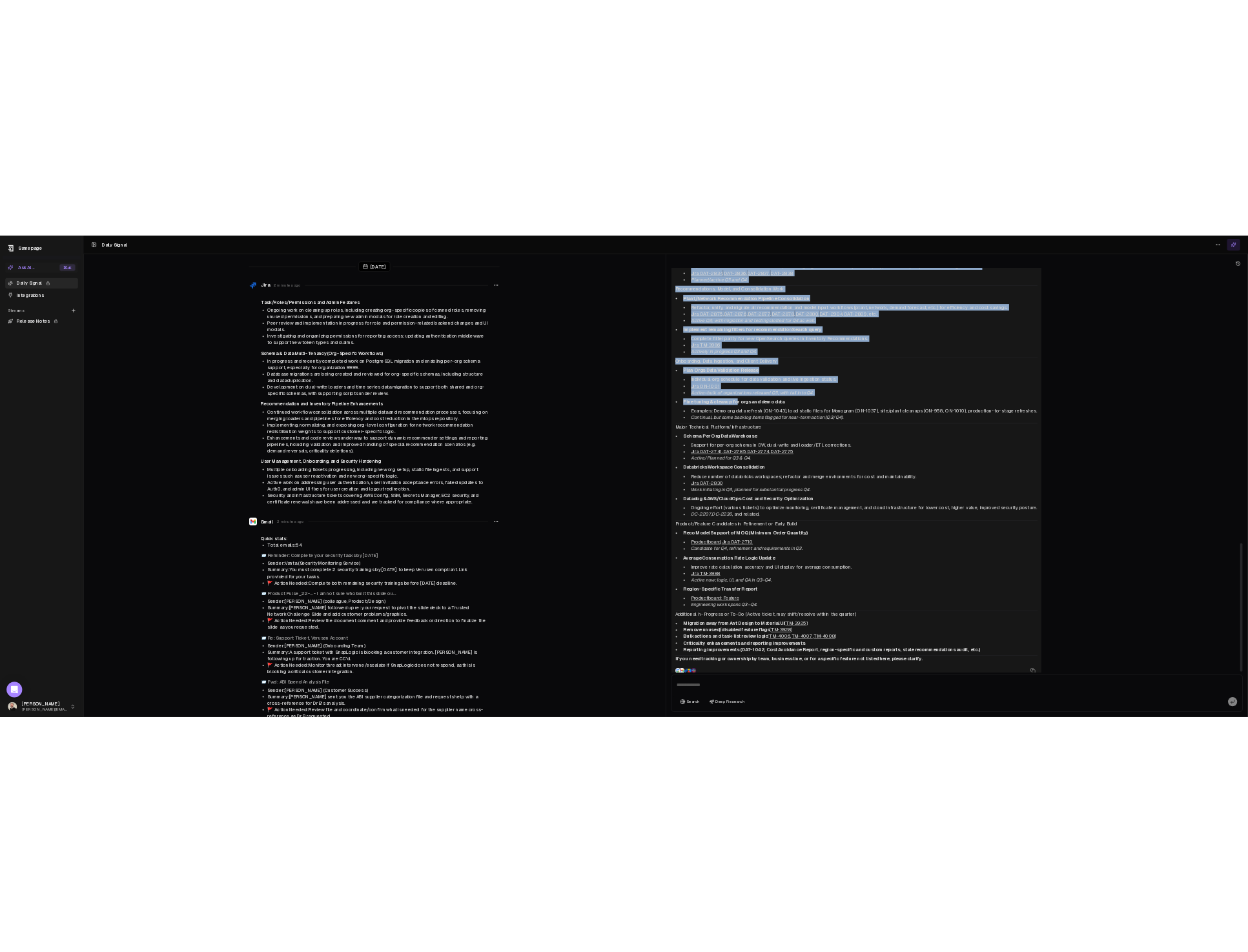
scroll to position [1706, 0]
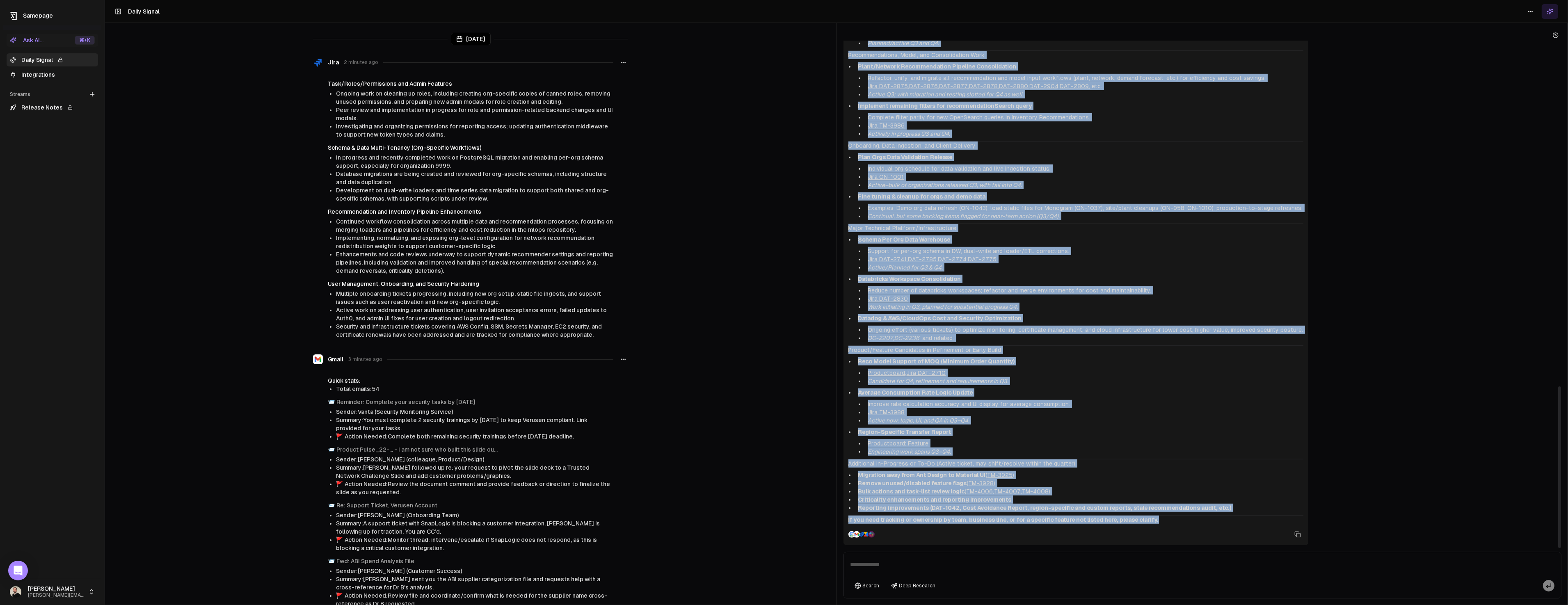
drag, startPoint x: 849, startPoint y: 149, endPoint x: 1161, endPoint y: 516, distance: 481.7
click at [1161, 516] on div ""In Progress" Features for This Quarter and Next Quarter Platform, App, and Das…" at bounding box center [1076, 77] width 455 height 893
copy div ""In Progress" Features for This Quarter and Next Quarter Platform, App, and Das…"
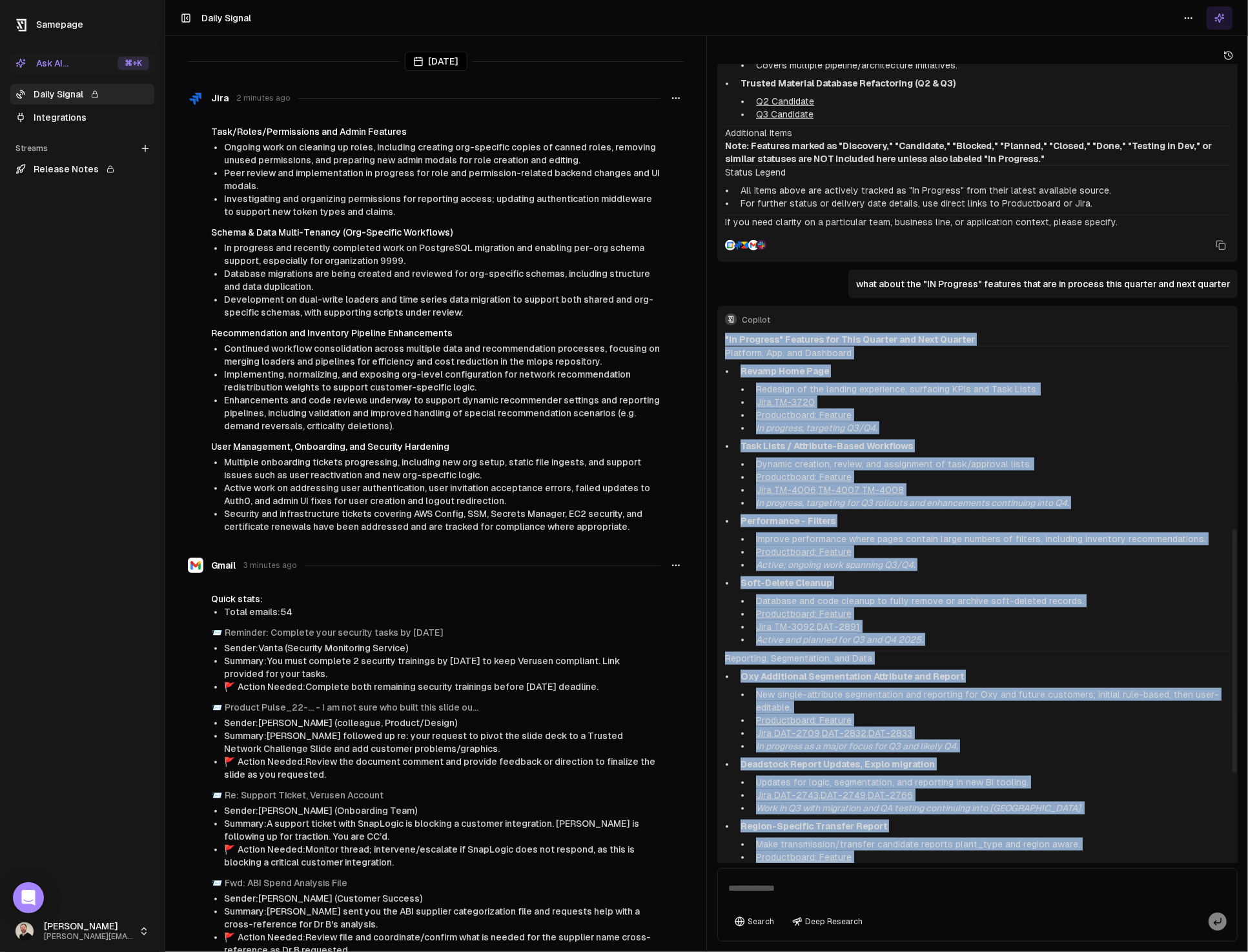
scroll to position [573, 0]
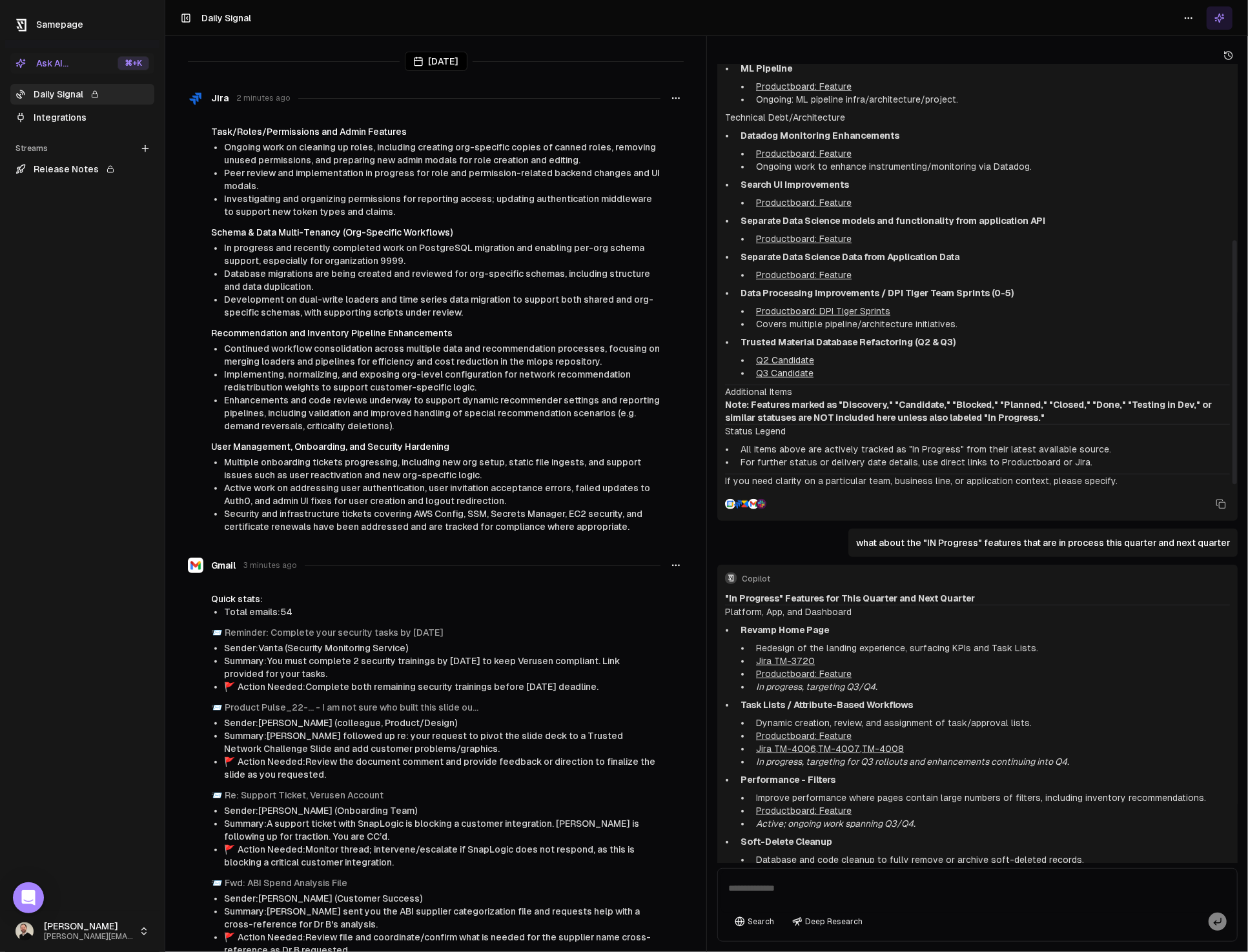
click at [844, 520] on div "Please help me understand what featues are "In Progress" "for all time Copilot …" at bounding box center [977, 810] width 520 height 2637
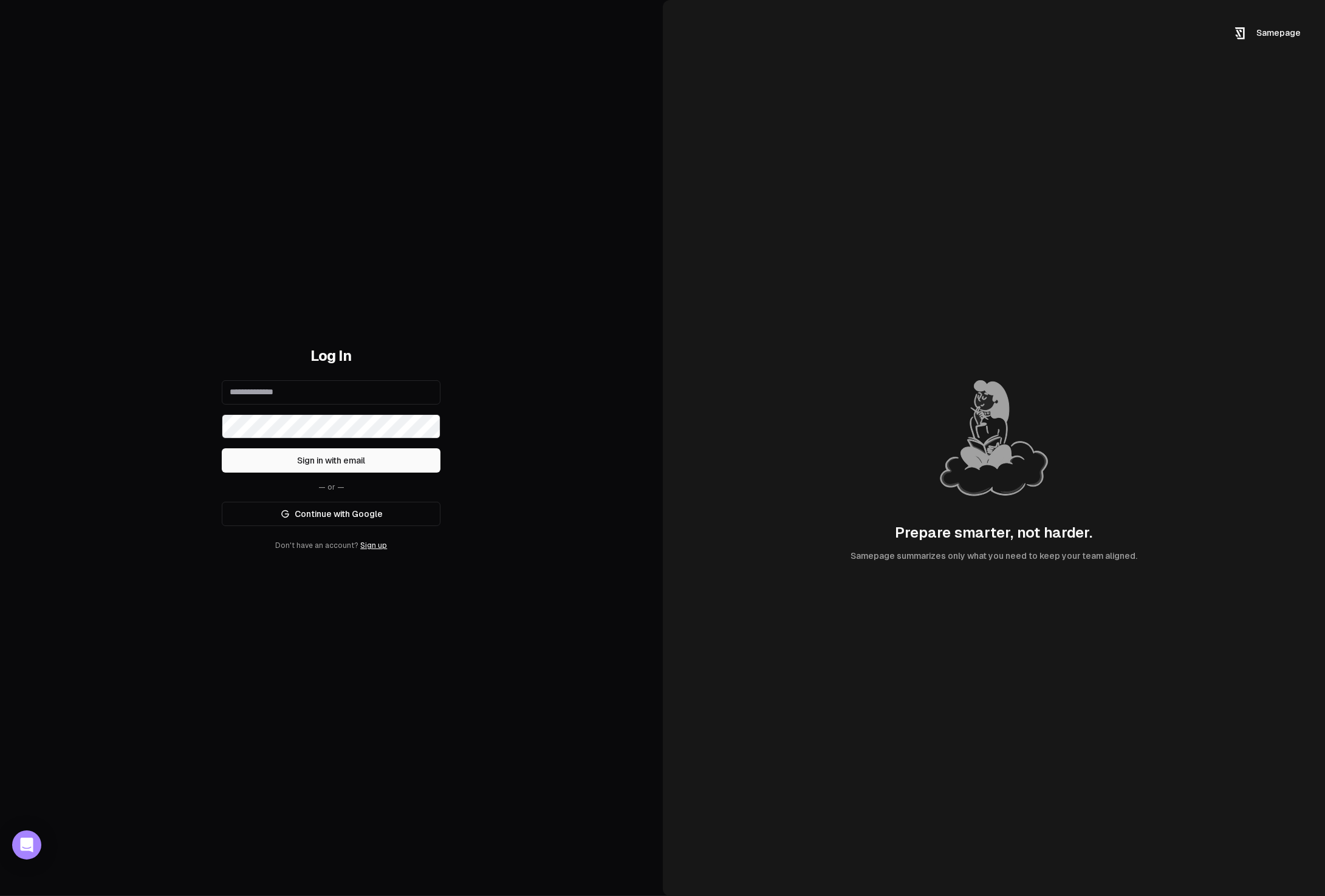
click at [325, 503] on link "Continue with Google" at bounding box center [331, 514] width 219 height 24
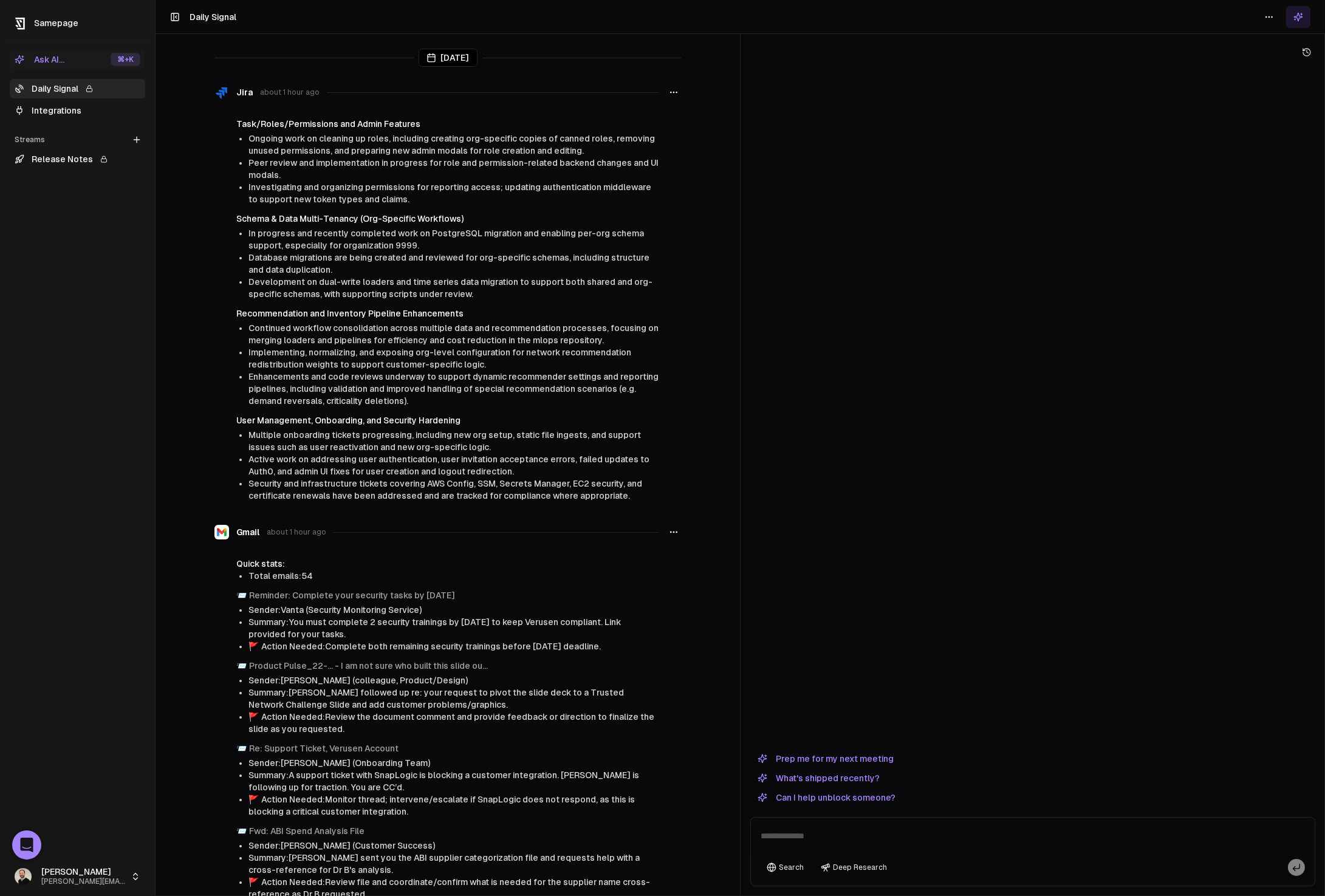
click at [73, 806] on html "Samepage Ask AI... ⌘ +K Daily Signal Integrations Streams Create Stream Release…" at bounding box center [662, 448] width 1325 height 896
click at [193, 806] on link "Edit settings" at bounding box center [215, 855] width 130 height 20
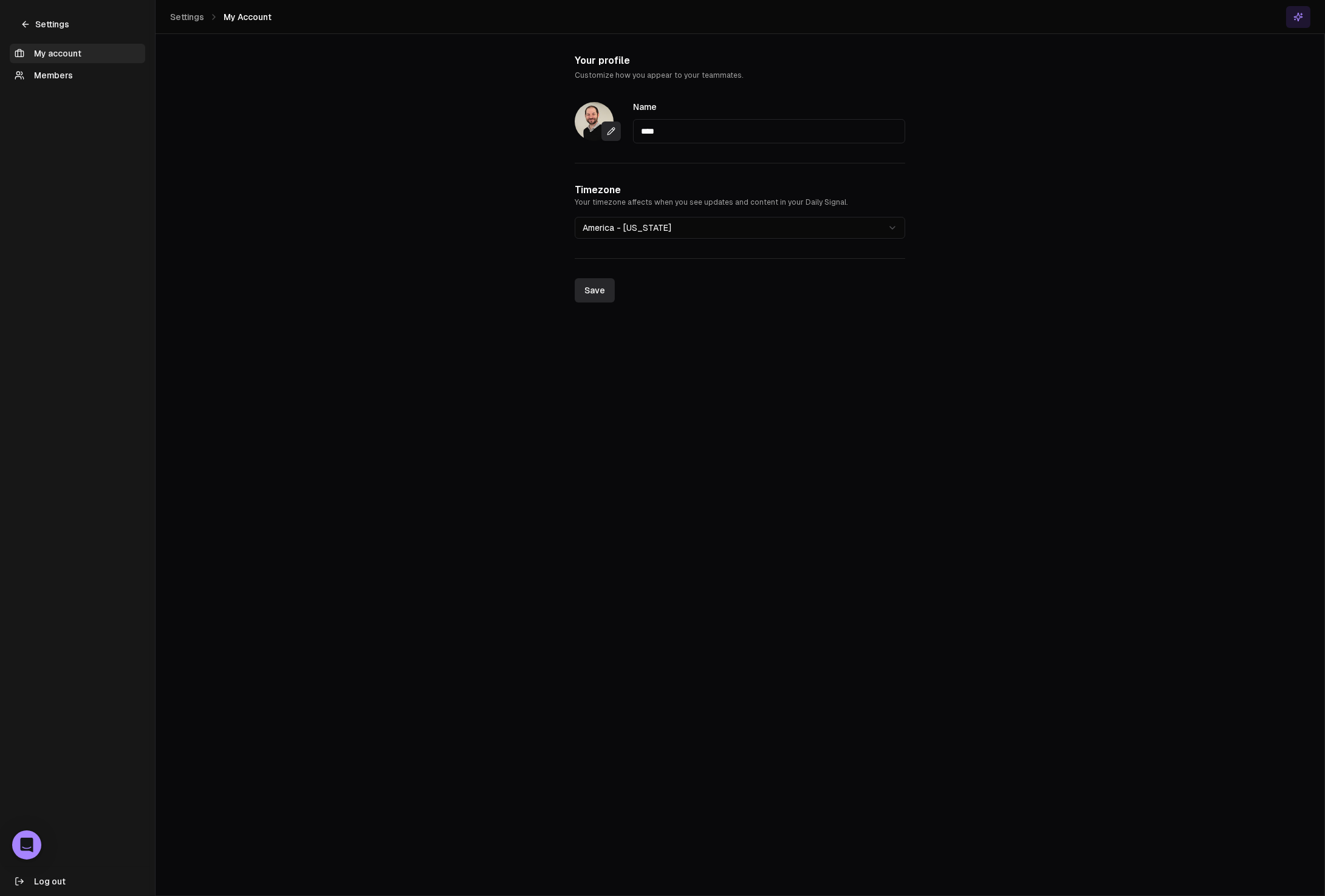
click at [42, 76] on link "Members" at bounding box center [78, 76] width 135 height 20
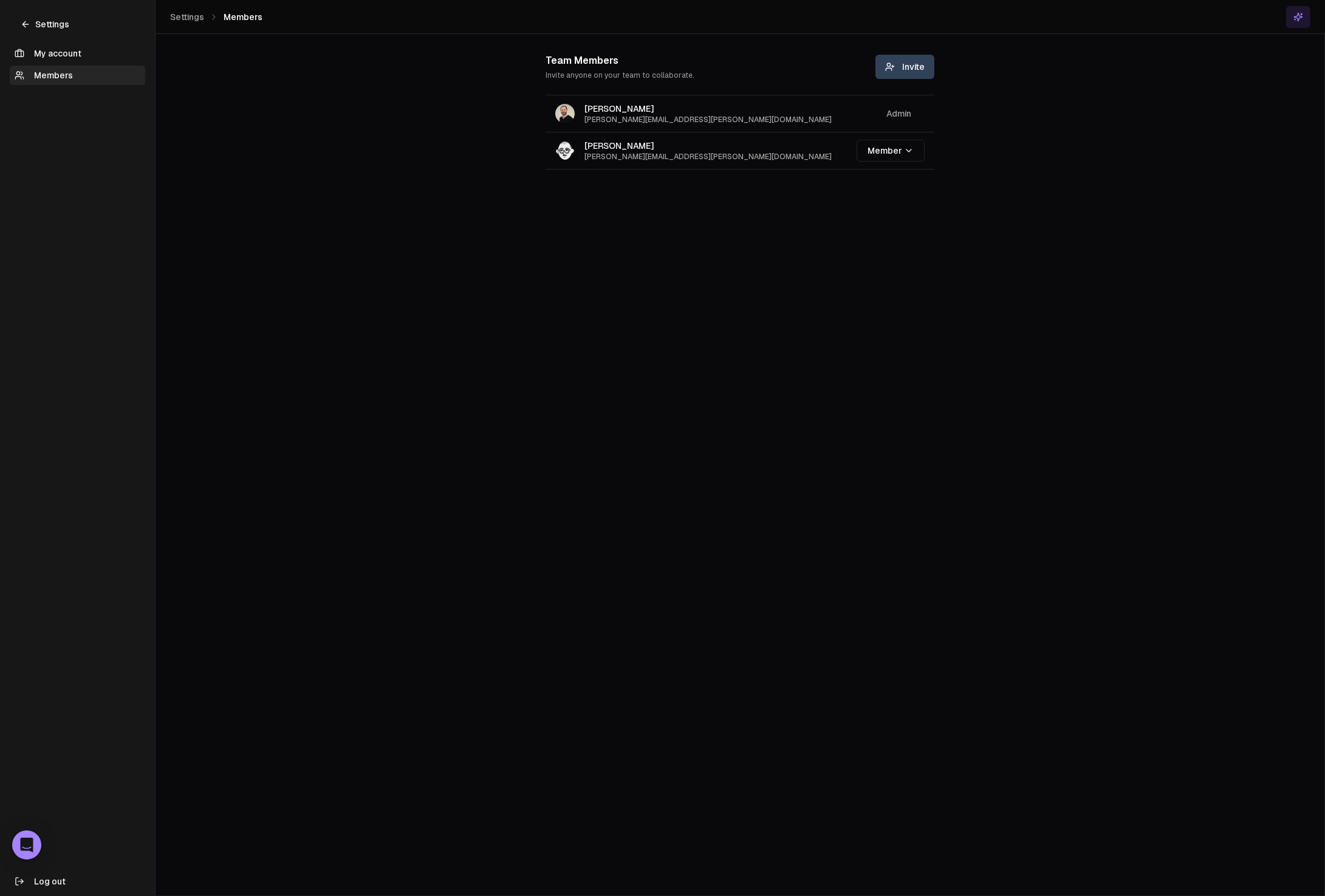
click at [913, 60] on span "Invite" at bounding box center [905, 66] width 40 height 12
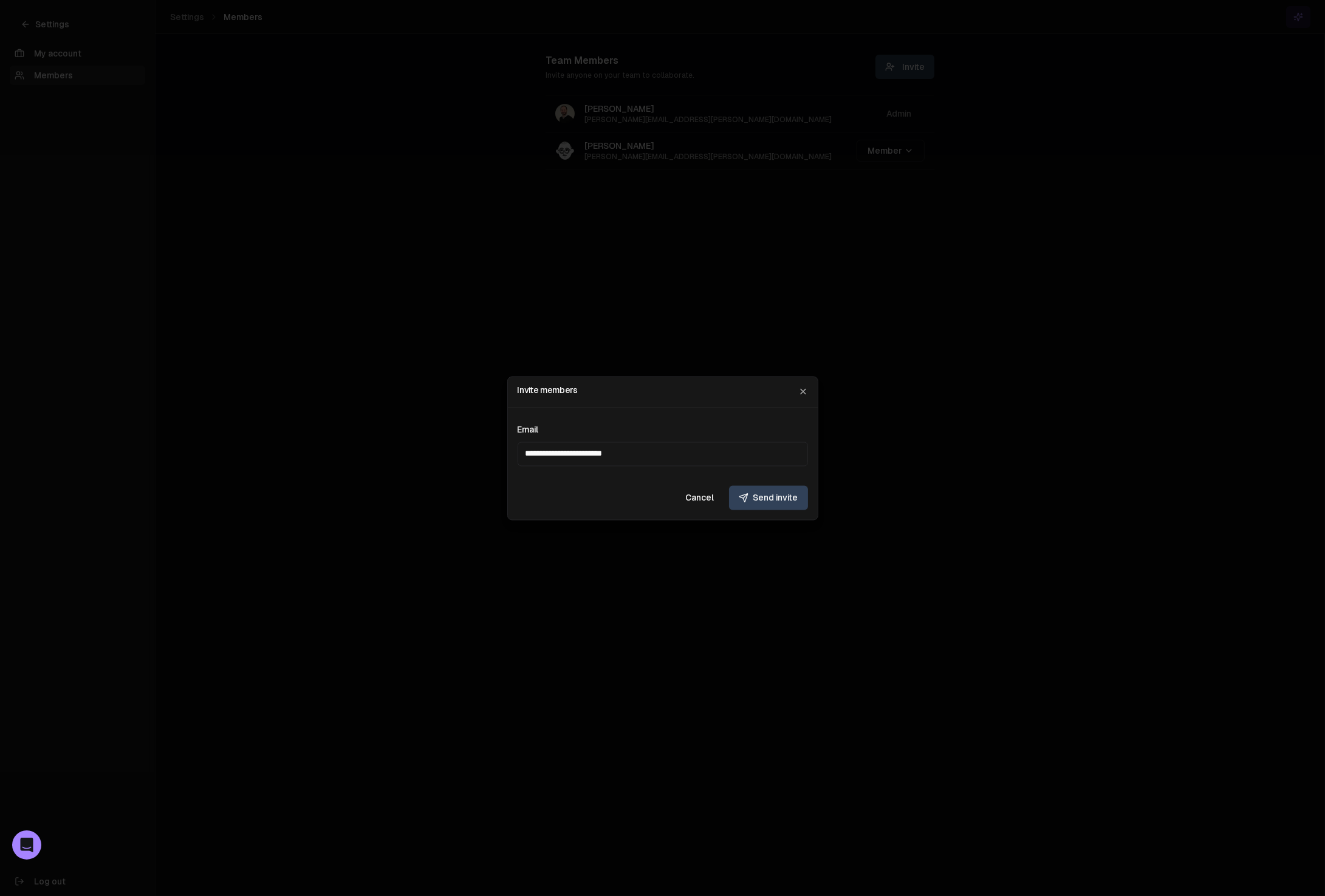
type input "**********"
click at [794, 498] on button "Send invite" at bounding box center [769, 498] width 79 height 24
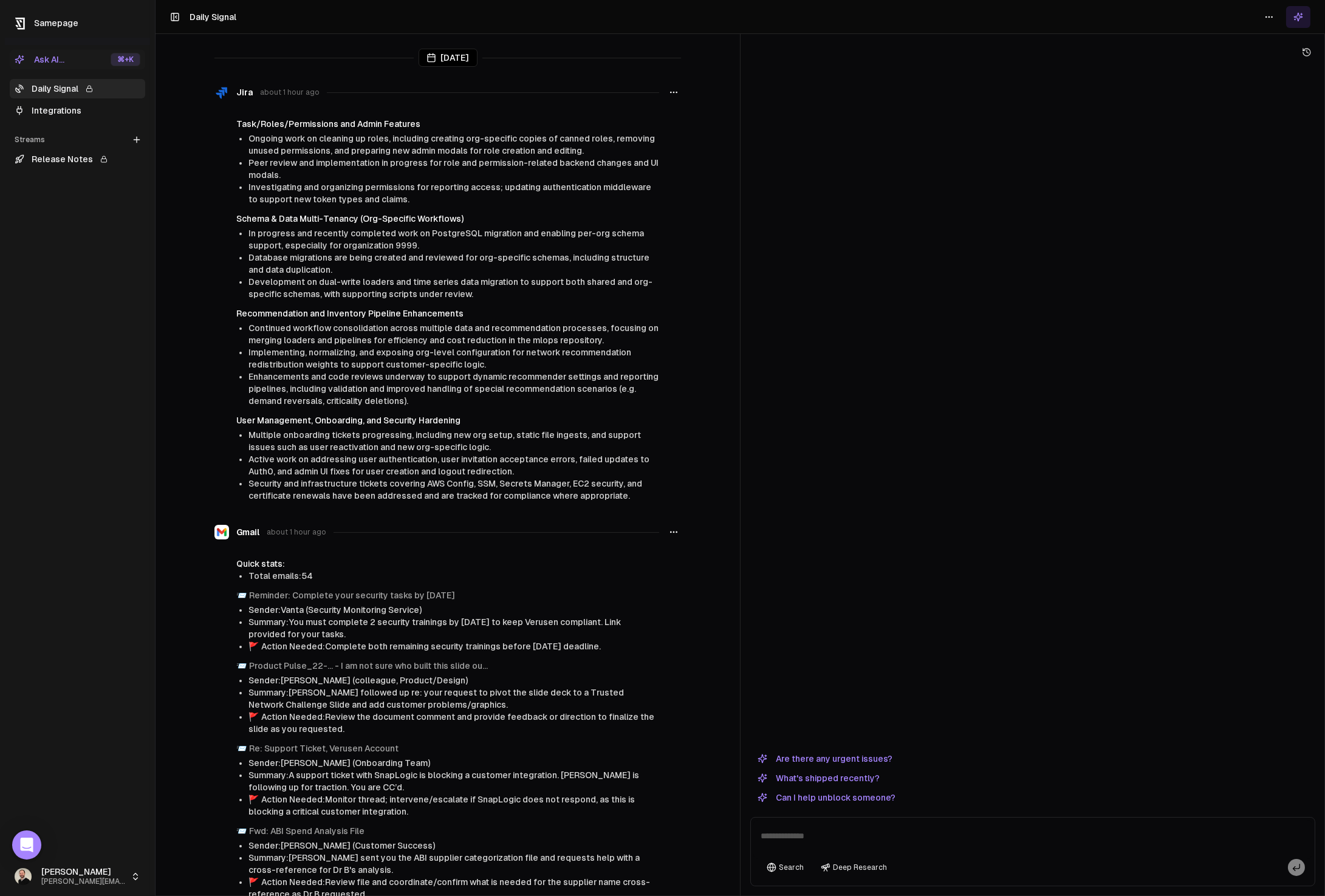
click at [52, 60] on div "Ask AI..." at bounding box center [39, 59] width 50 height 12
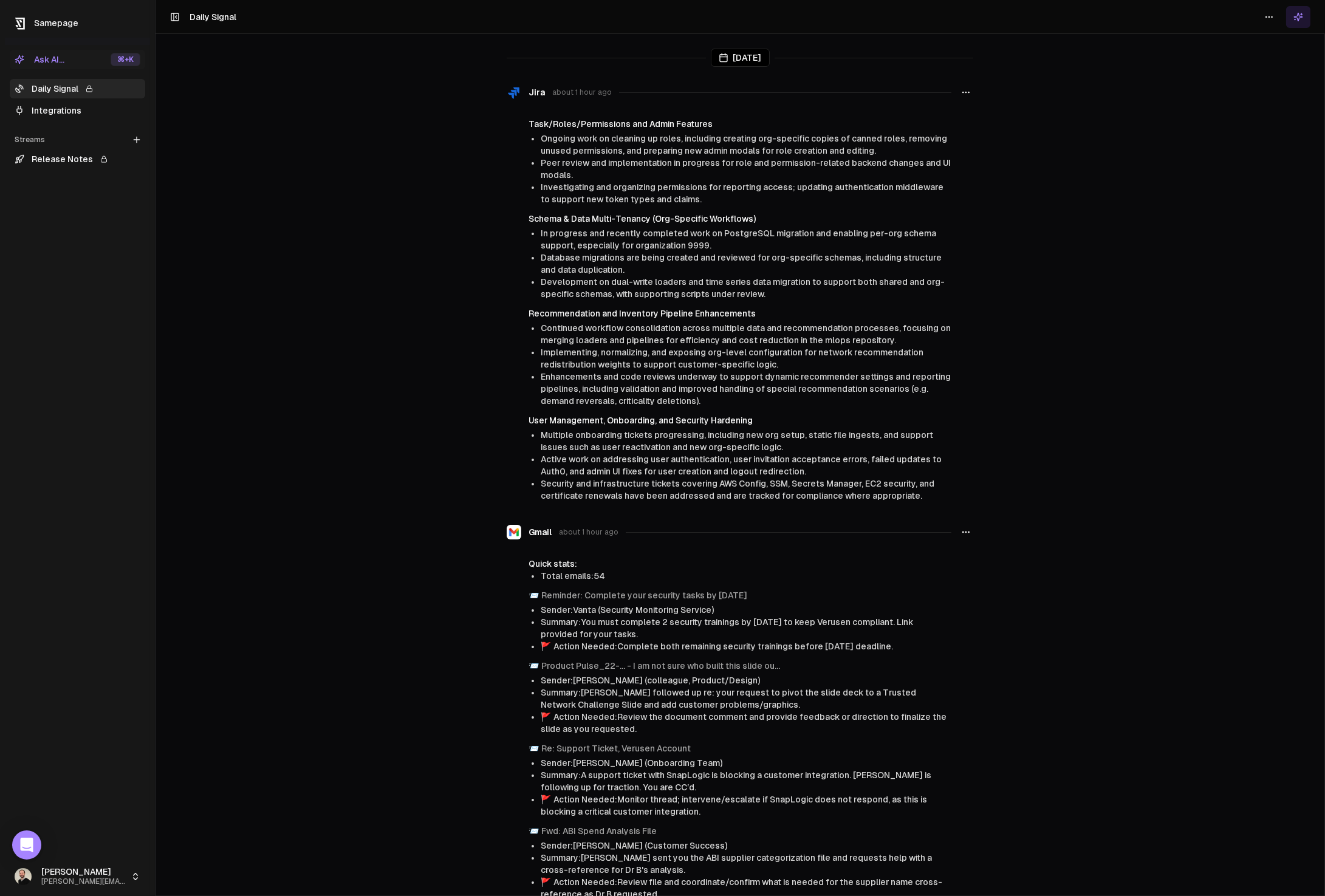
click at [81, 61] on button "Ask AI... ⌘ +K" at bounding box center [78, 59] width 135 height 20
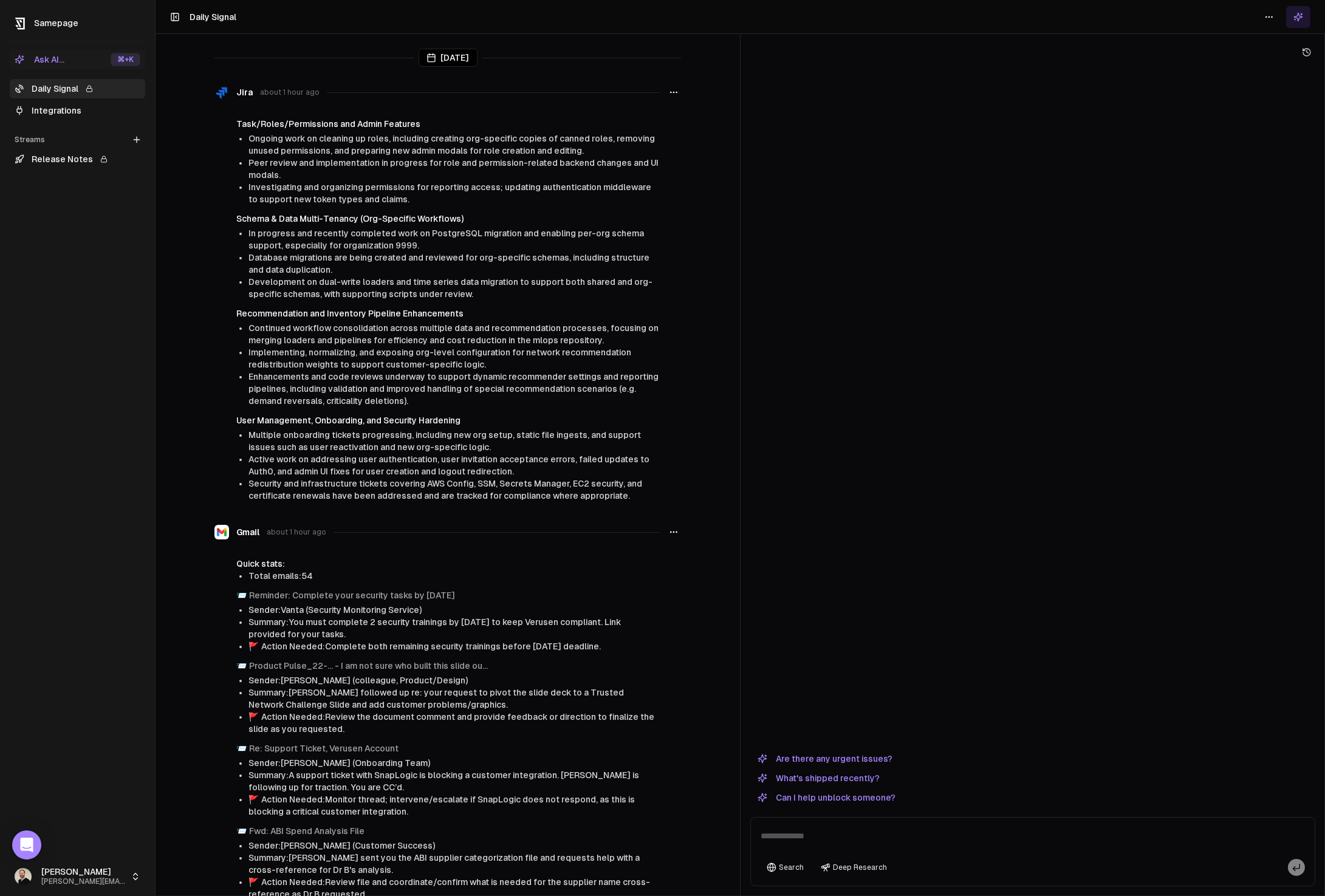
click at [836, 843] on textarea at bounding box center [1033, 839] width 559 height 39
type textarea "**********"
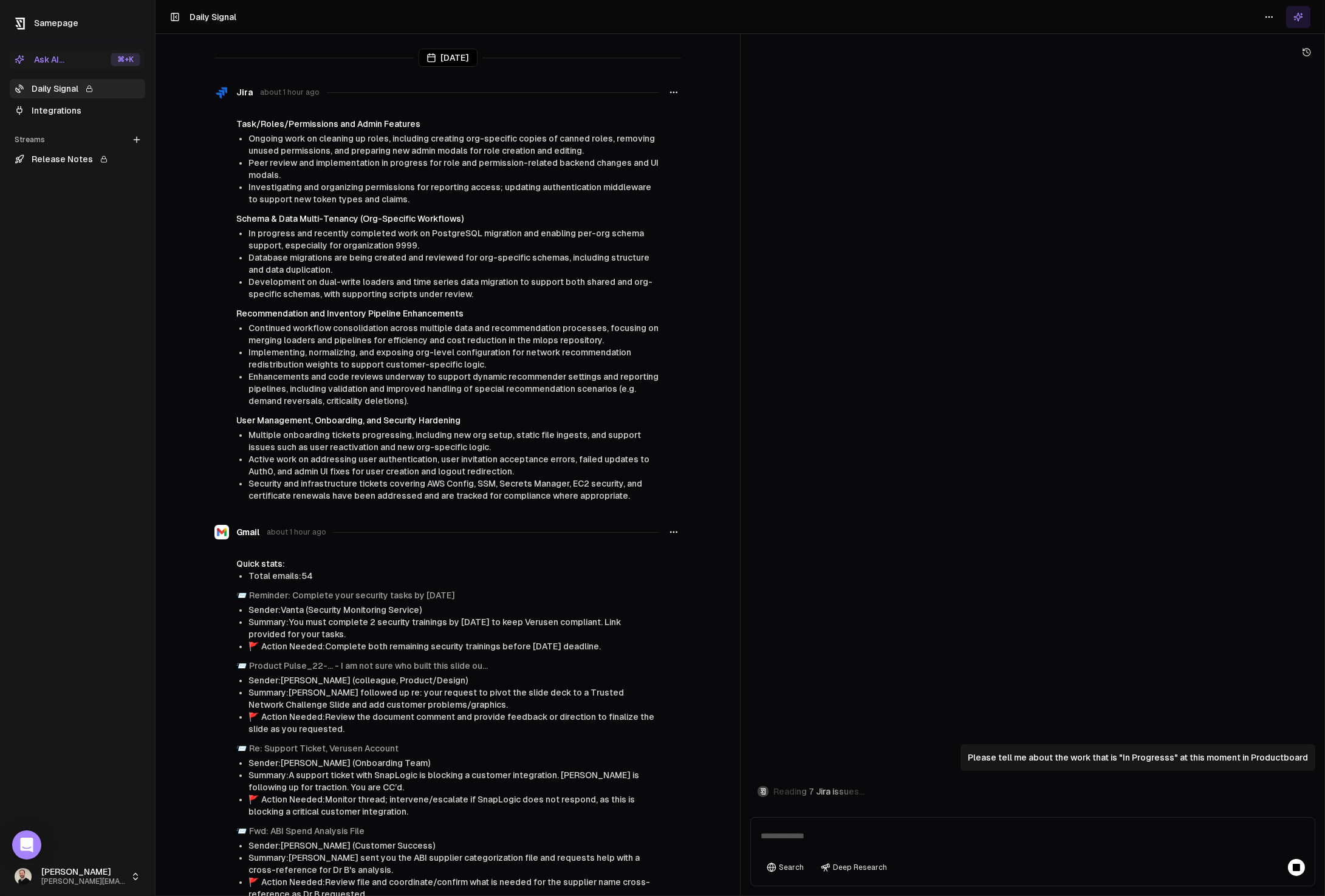
click at [315, 158] on span "Peer review and implementation in progress for role and permission-related back…" at bounding box center [453, 169] width 410 height 22
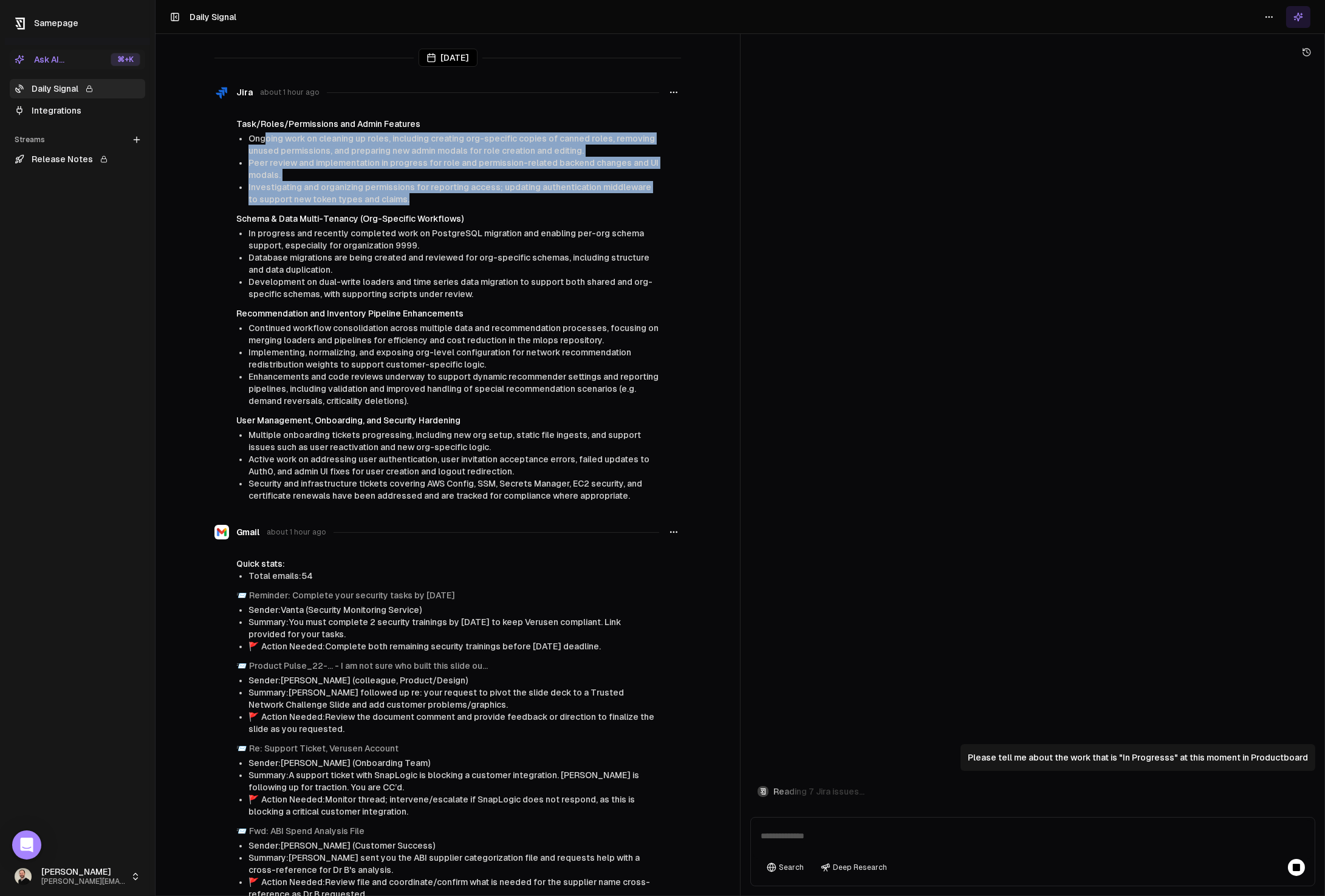
drag, startPoint x: 259, startPoint y: 141, endPoint x: 450, endPoint y: 193, distance: 198.0
click at [450, 193] on ul "Ongoing work on cleaning up roles, including creating org-specific copies of ca…" at bounding box center [454, 169] width 411 height 73
click at [450, 193] on li "Investigating and organizing permissions for reporting access; updating authent…" at bounding box center [454, 193] width 411 height 24
drag, startPoint x: 297, startPoint y: 158, endPoint x: 251, endPoint y: 138, distance: 50.2
click at [258, 142] on ul "Ongoing work on cleaning up roles, including creating org-specific copies of ca…" at bounding box center [454, 169] width 411 height 73
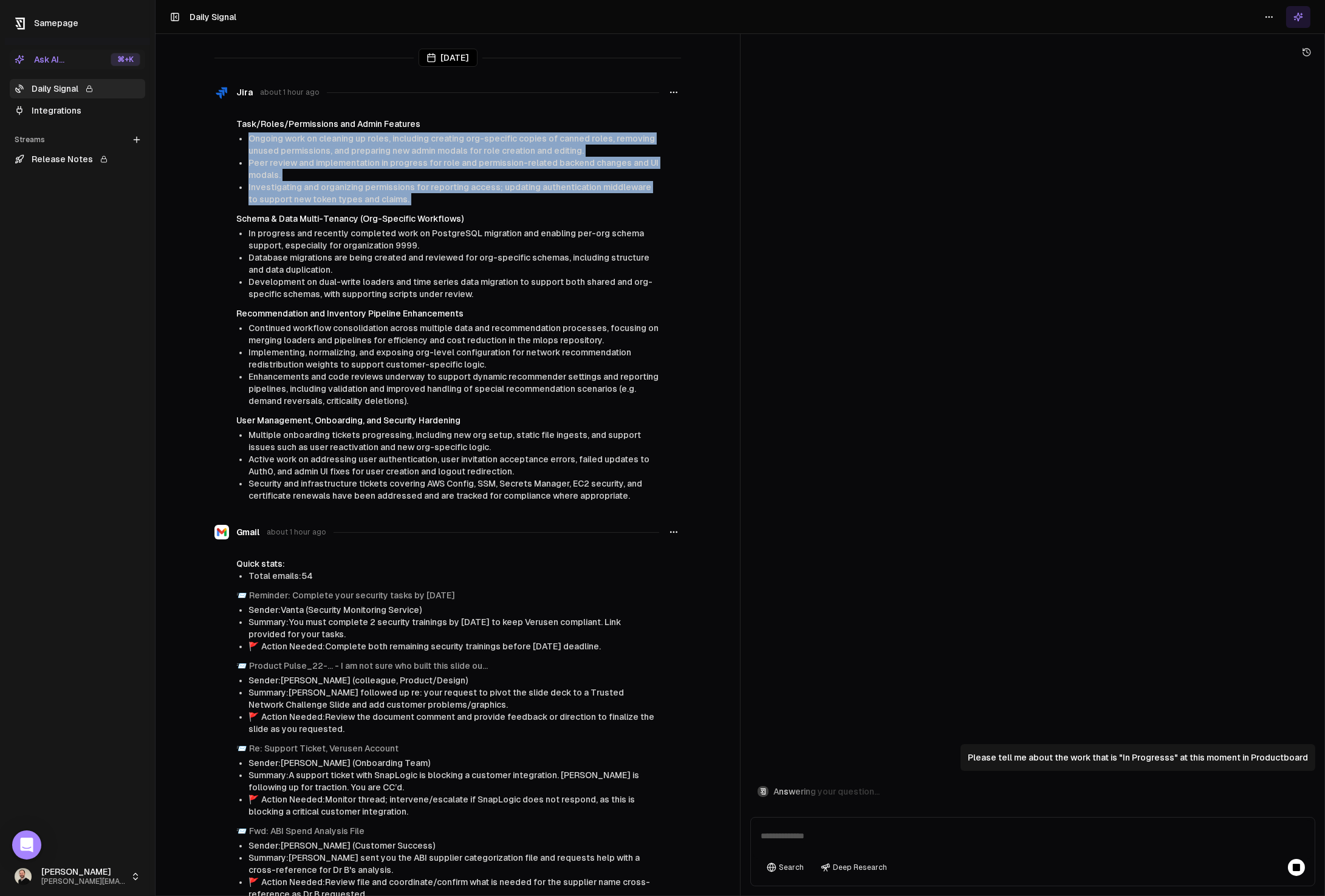
click at [251, 138] on span "Ongoing work on cleaning up roles, including creating org-specific copies of ca…" at bounding box center [452, 144] width 407 height 22
drag, startPoint x: 251, startPoint y: 138, endPoint x: 460, endPoint y: 205, distance: 219.5
click at [458, 204] on ul "Ongoing work on cleaning up roles, including creating org-specific copies of ca…" at bounding box center [454, 169] width 411 height 73
